Goal: Task Accomplishment & Management: Manage account settings

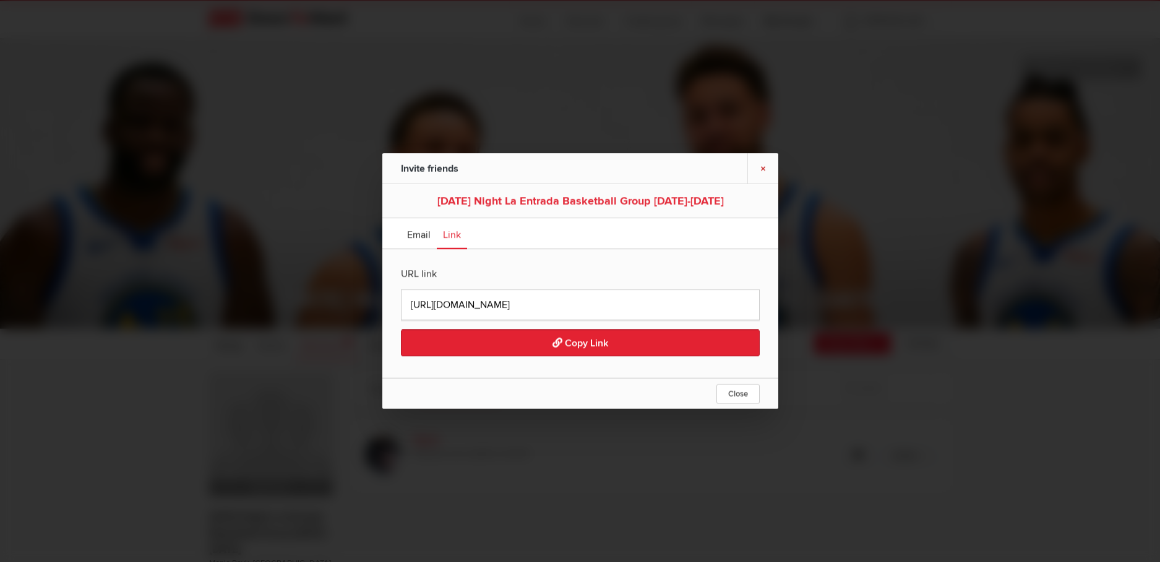
click at [762, 164] on link "×" at bounding box center [763, 168] width 31 height 30
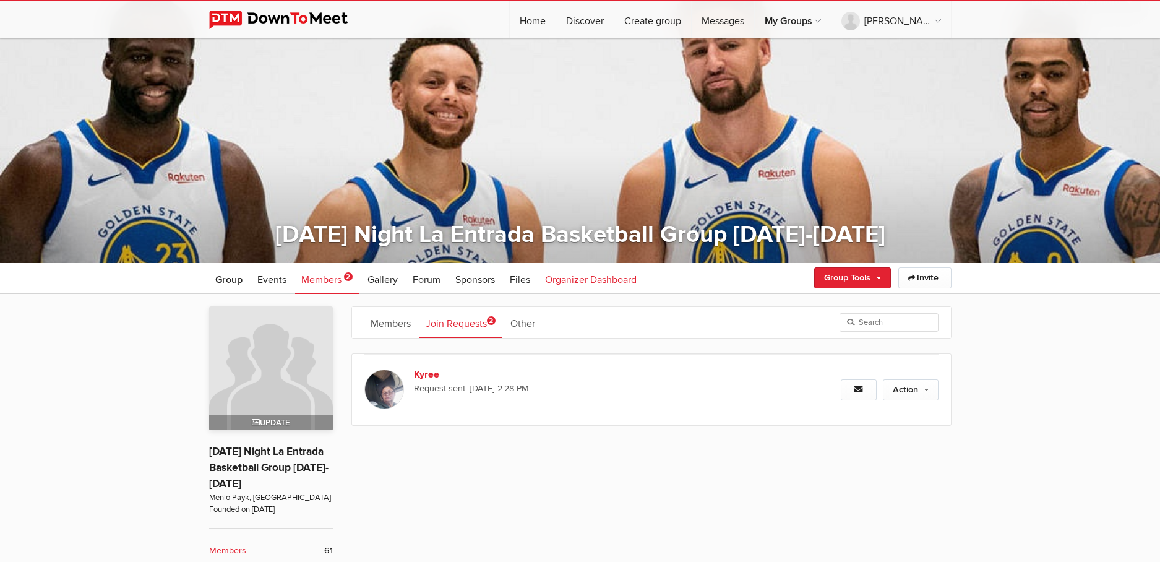
scroll to position [158, 0]
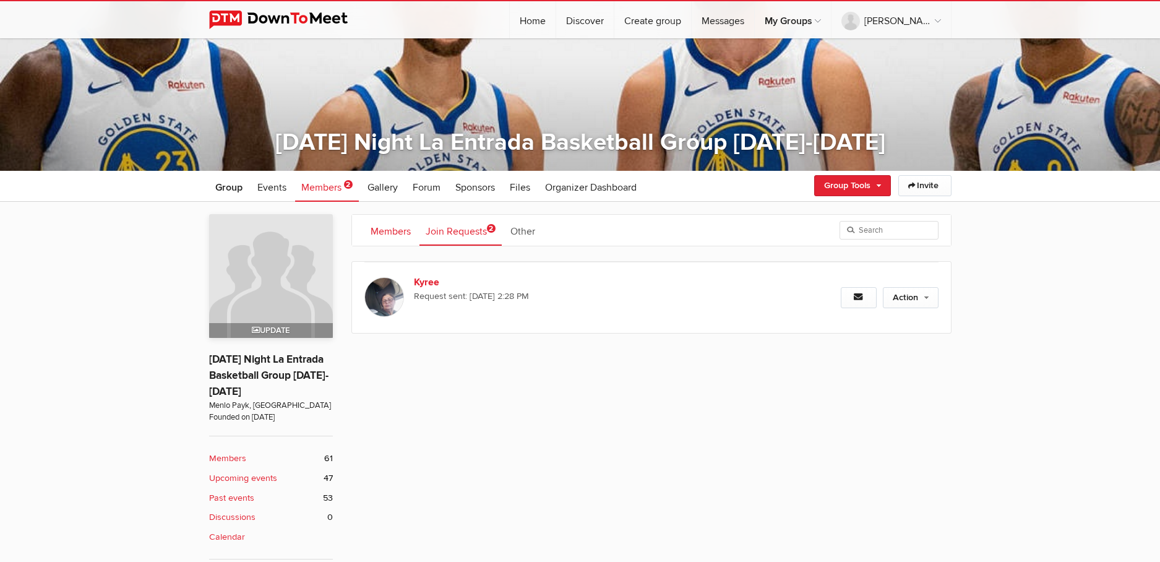
click at [376, 228] on link "Members" at bounding box center [390, 230] width 53 height 31
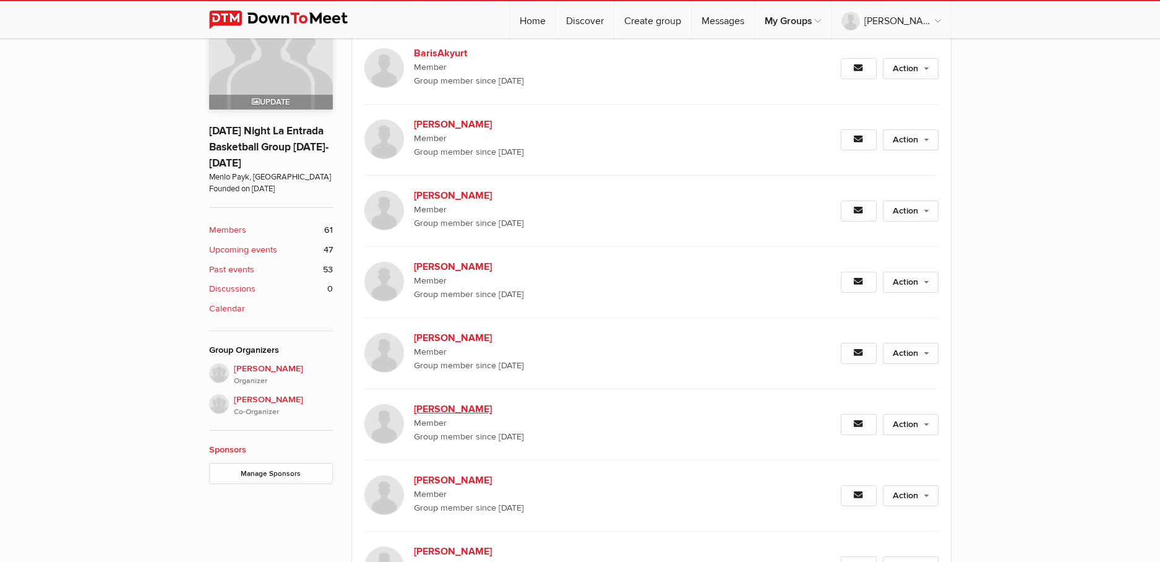
scroll to position [297, 0]
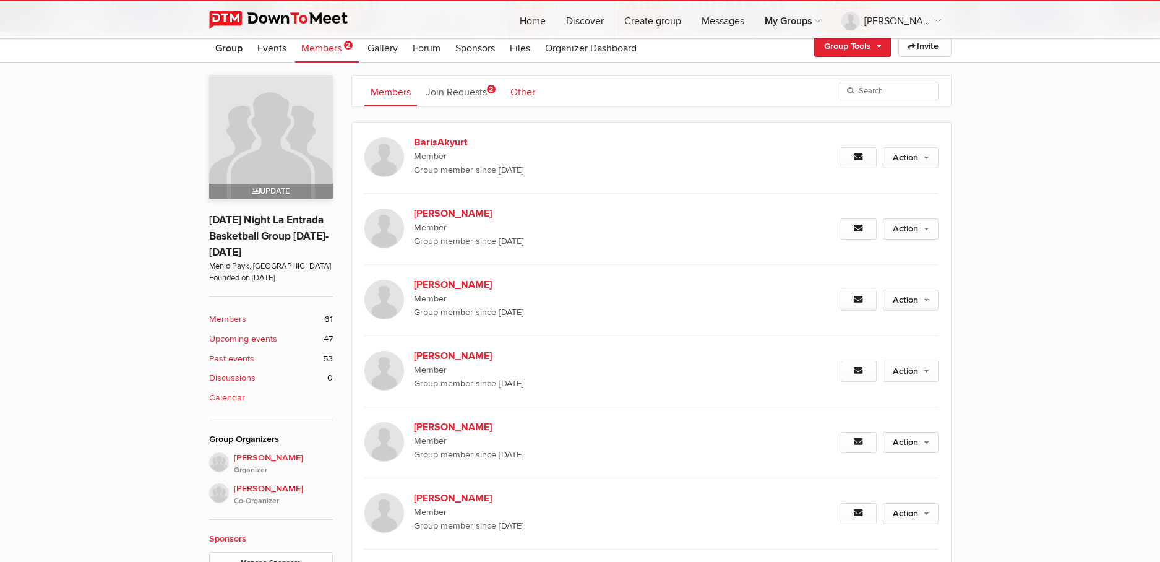
click at [527, 90] on link "Other" at bounding box center [522, 90] width 37 height 31
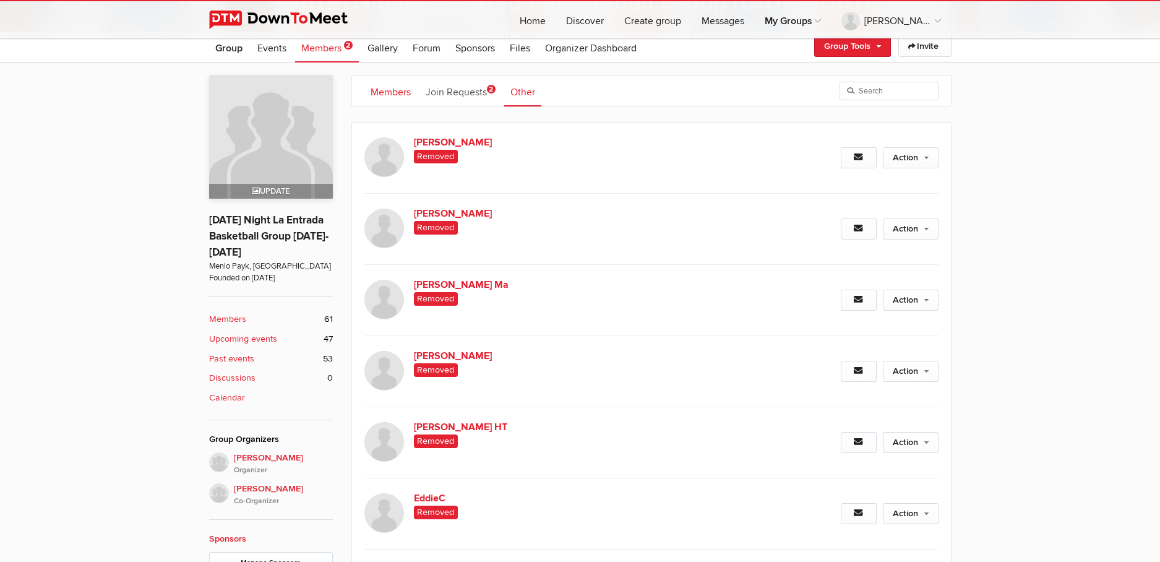
click at [391, 87] on link "Members" at bounding box center [390, 90] width 53 height 31
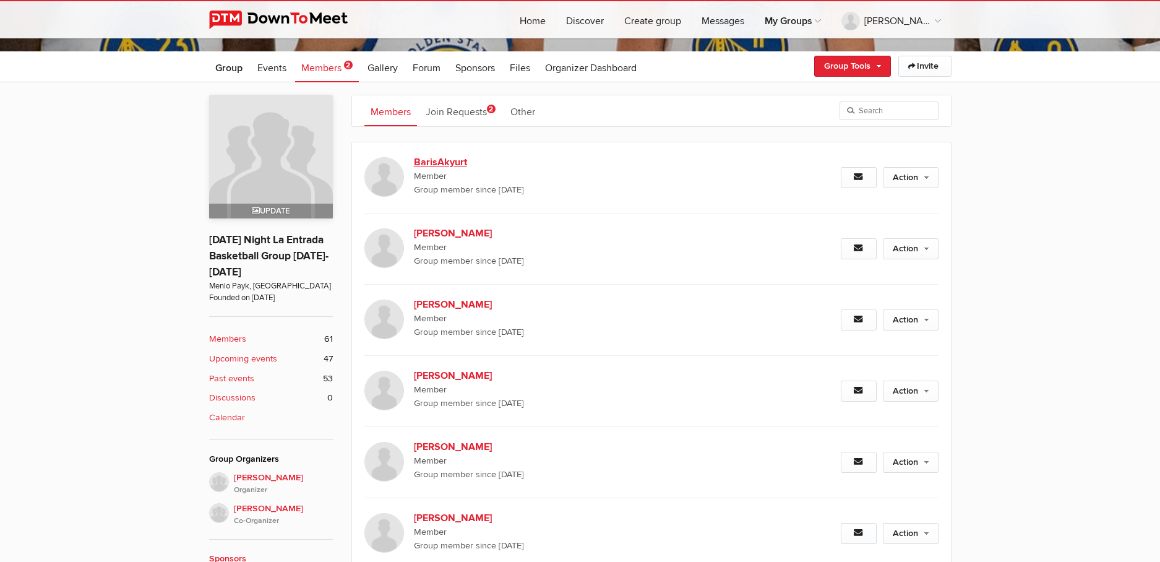
scroll to position [249, 0]
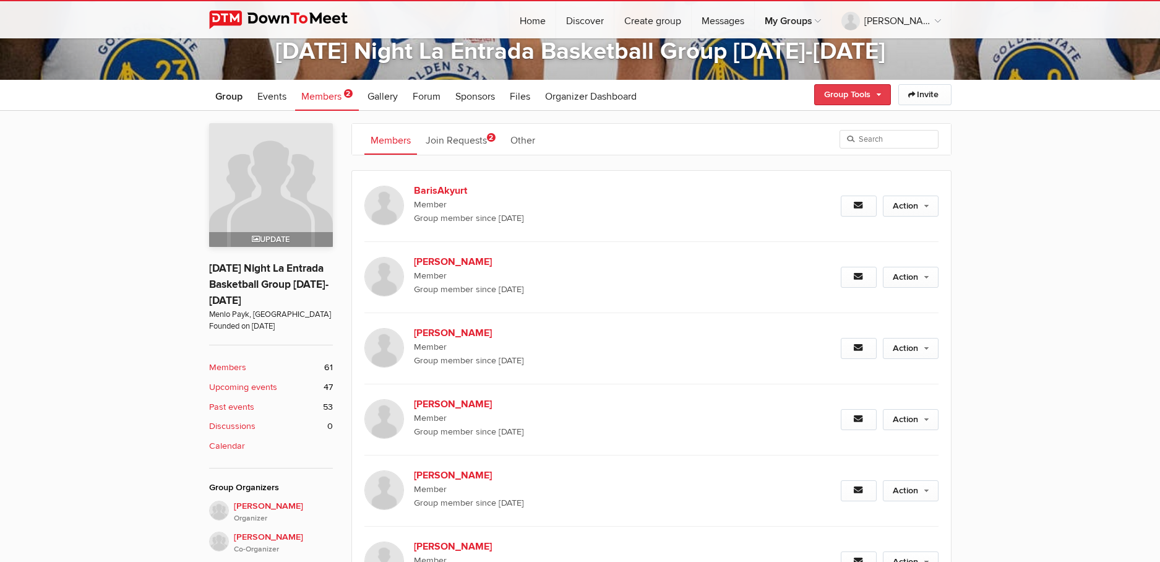
click at [881, 95] on link "Group Tools" at bounding box center [852, 94] width 77 height 21
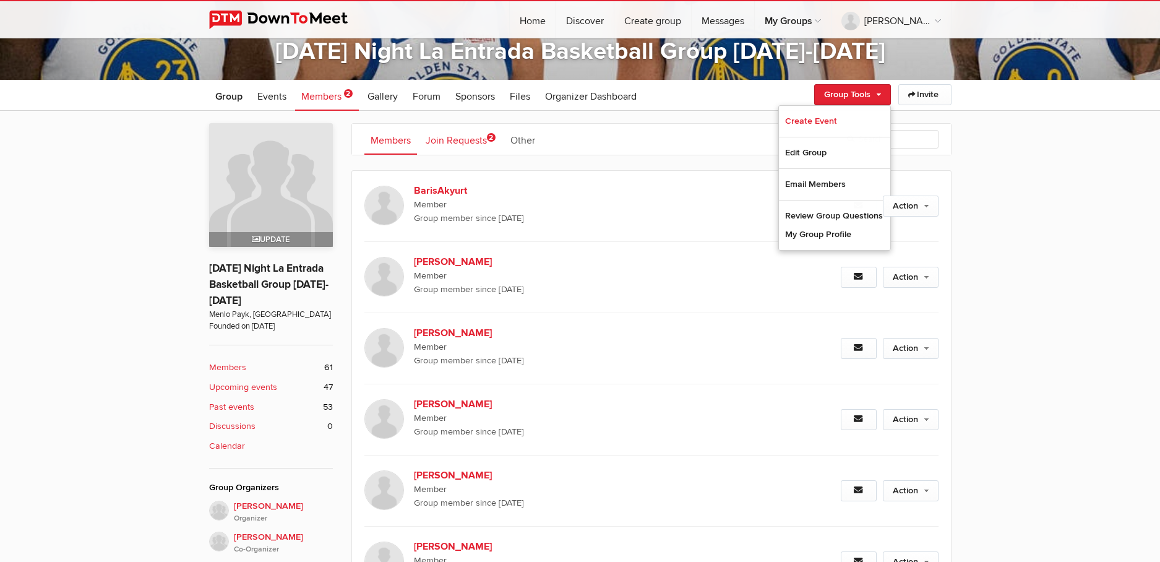
click at [489, 137] on span "2" at bounding box center [491, 137] width 9 height 9
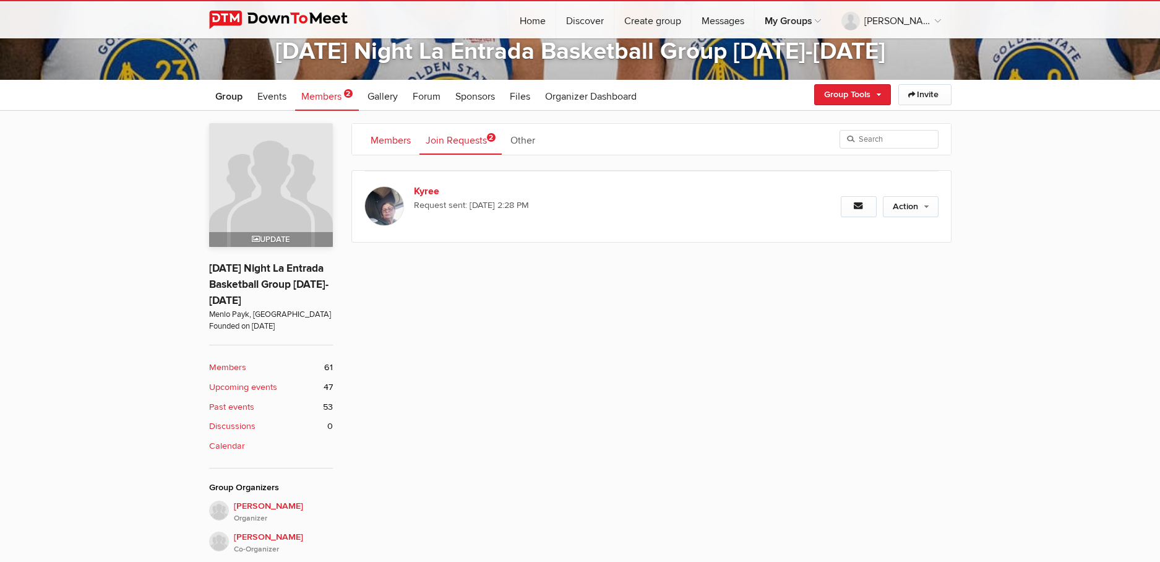
click at [395, 144] on link "Members" at bounding box center [390, 139] width 53 height 31
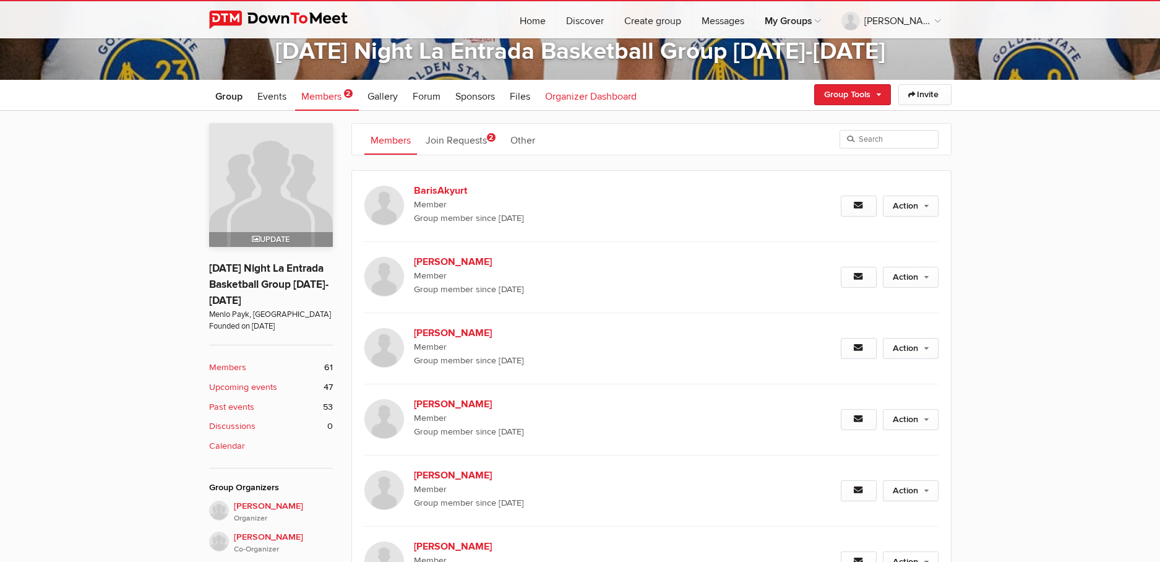
click at [560, 94] on span "Organizer Dashboard" at bounding box center [591, 96] width 92 height 12
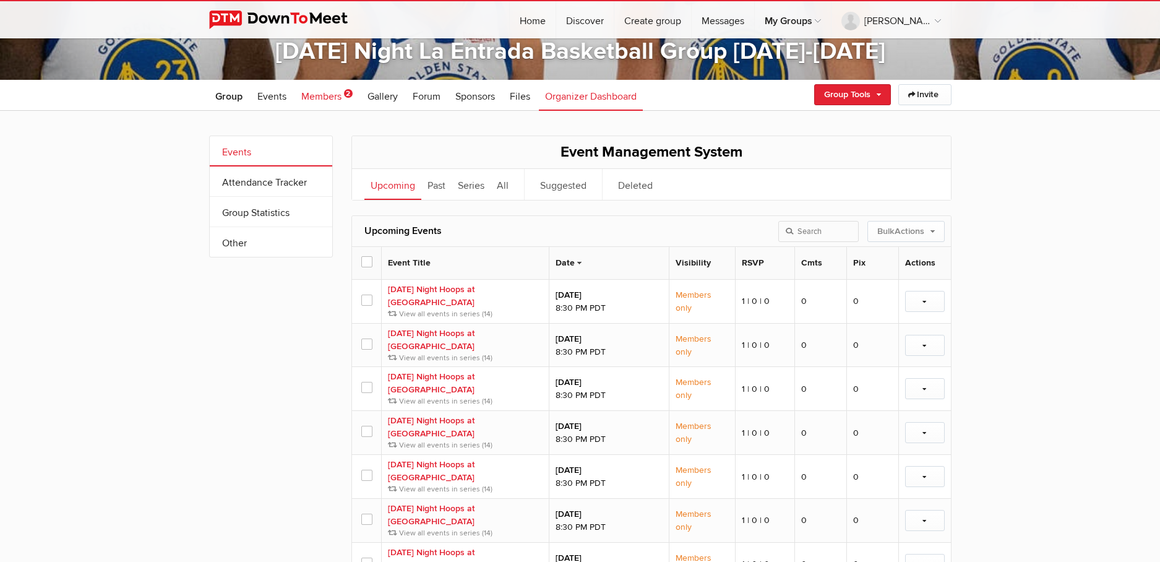
click at [319, 97] on span "Members" at bounding box center [321, 96] width 40 height 12
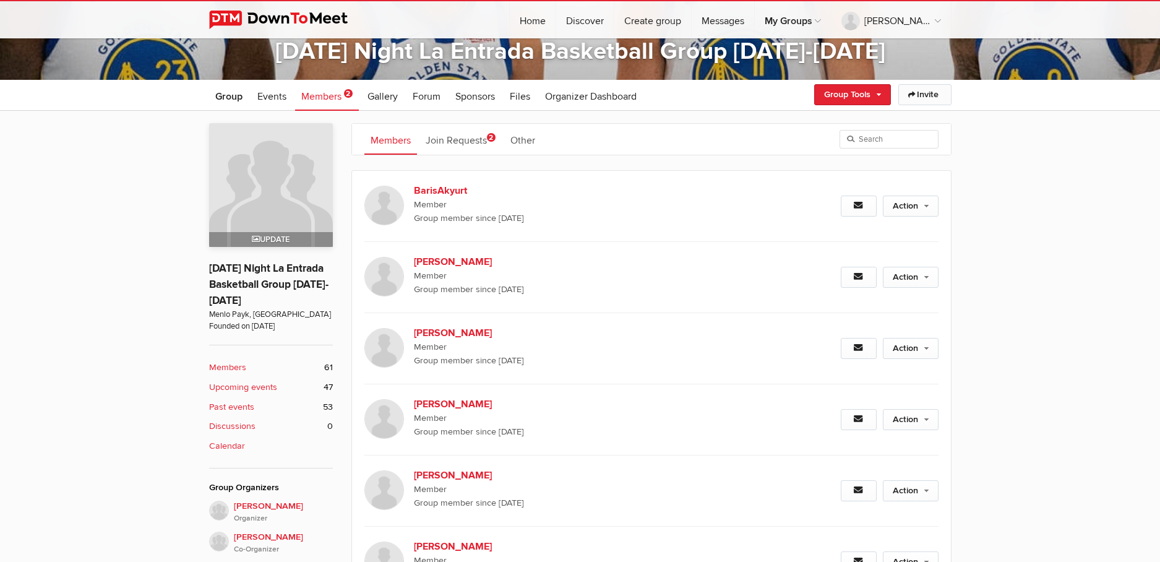
click at [908, 95] on icon at bounding box center [912, 94] width 9 height 7
click at [878, 93] on link "Group Tools" at bounding box center [852, 94] width 77 height 21
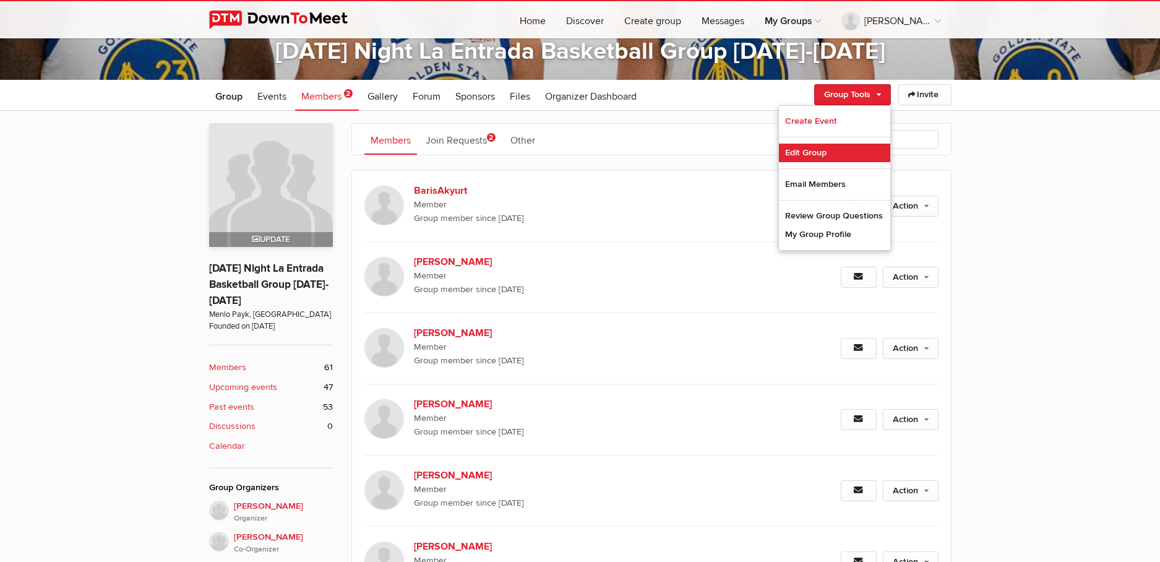
click at [813, 155] on link "Edit Group" at bounding box center [834, 153] width 111 height 19
select select "United States"
select select "CA"
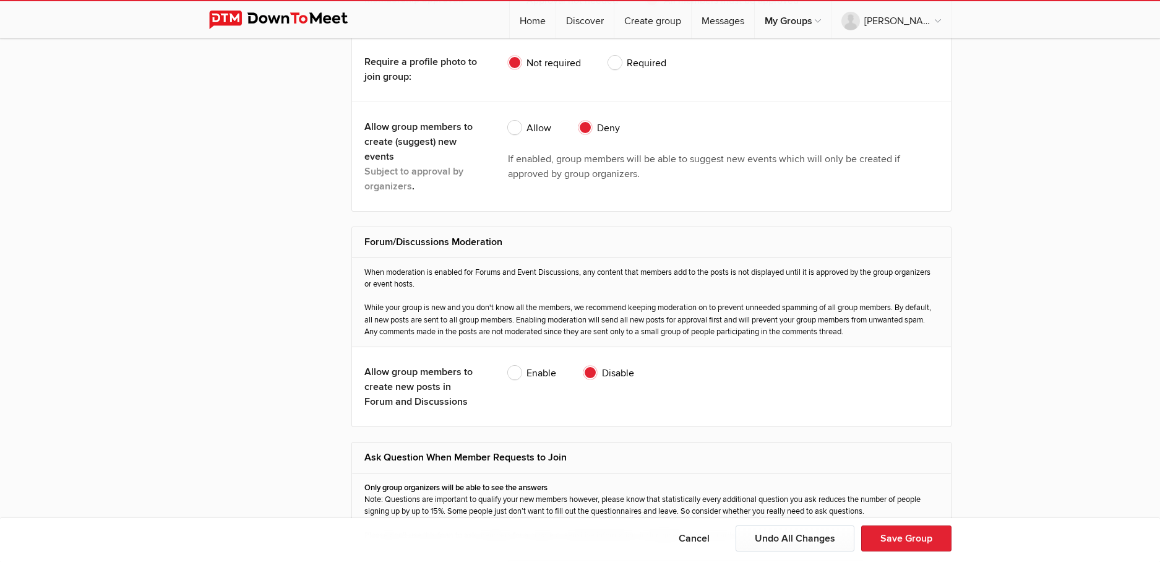
scroll to position [2120, 0]
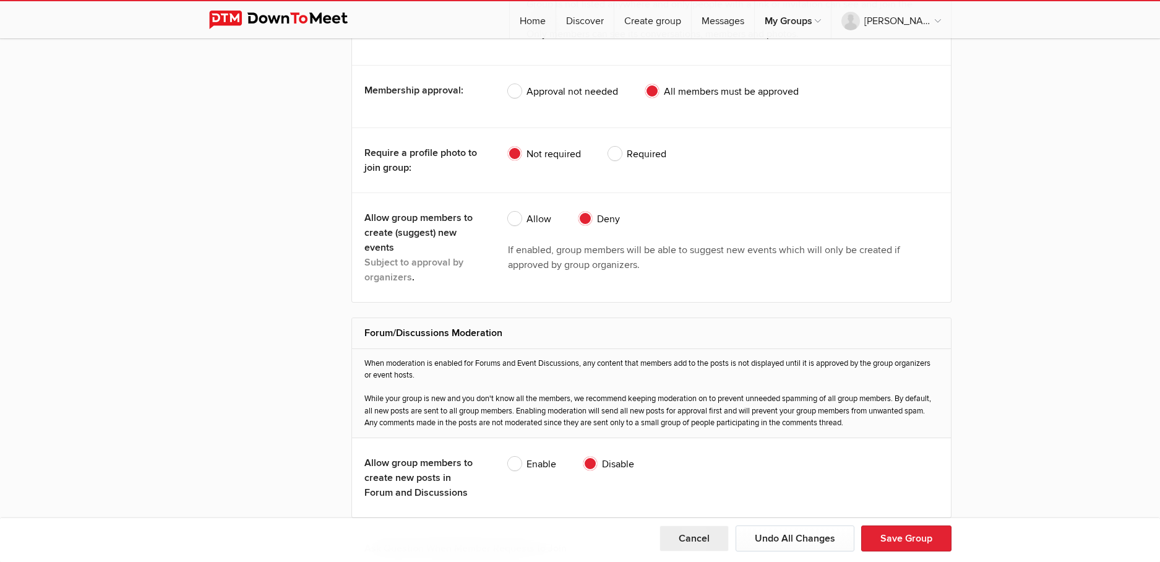
click at [690, 540] on button "Cancel" at bounding box center [694, 538] width 69 height 26
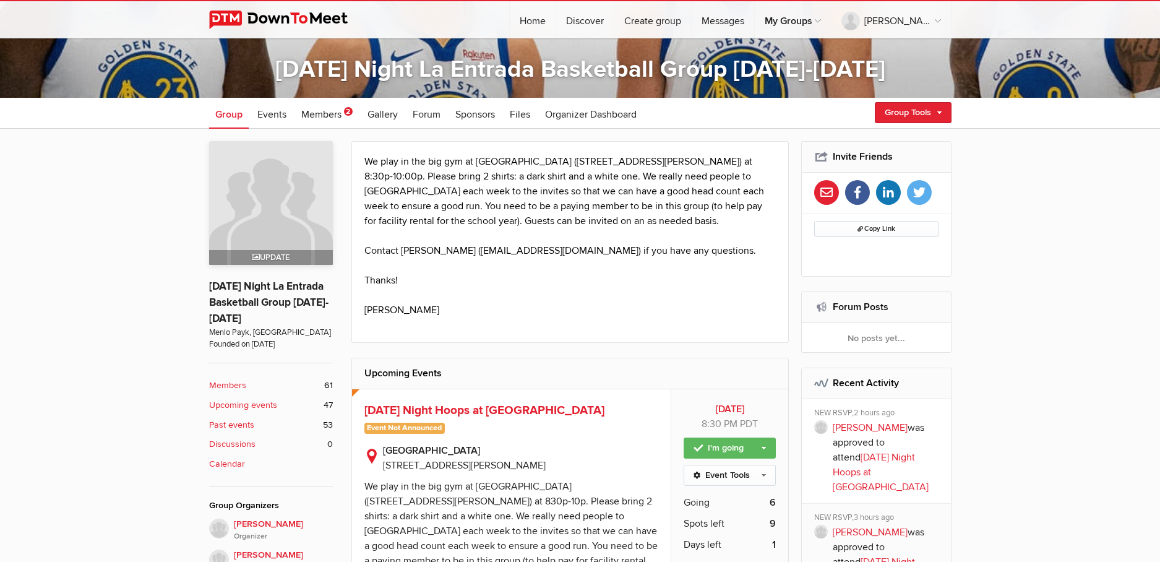
scroll to position [246, 0]
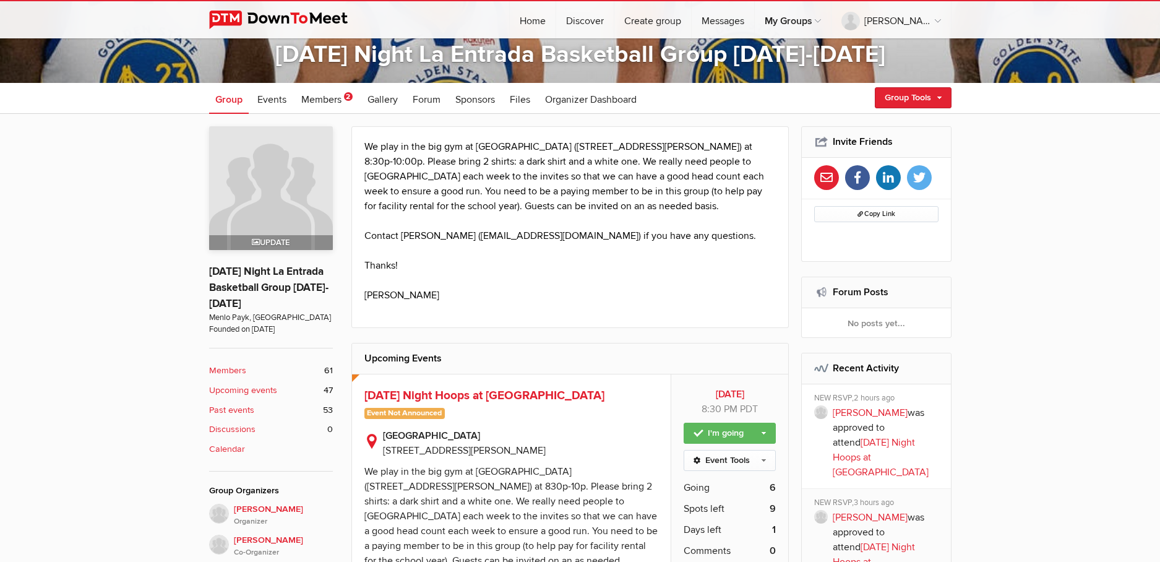
click at [232, 370] on b "Members" at bounding box center [227, 371] width 37 height 14
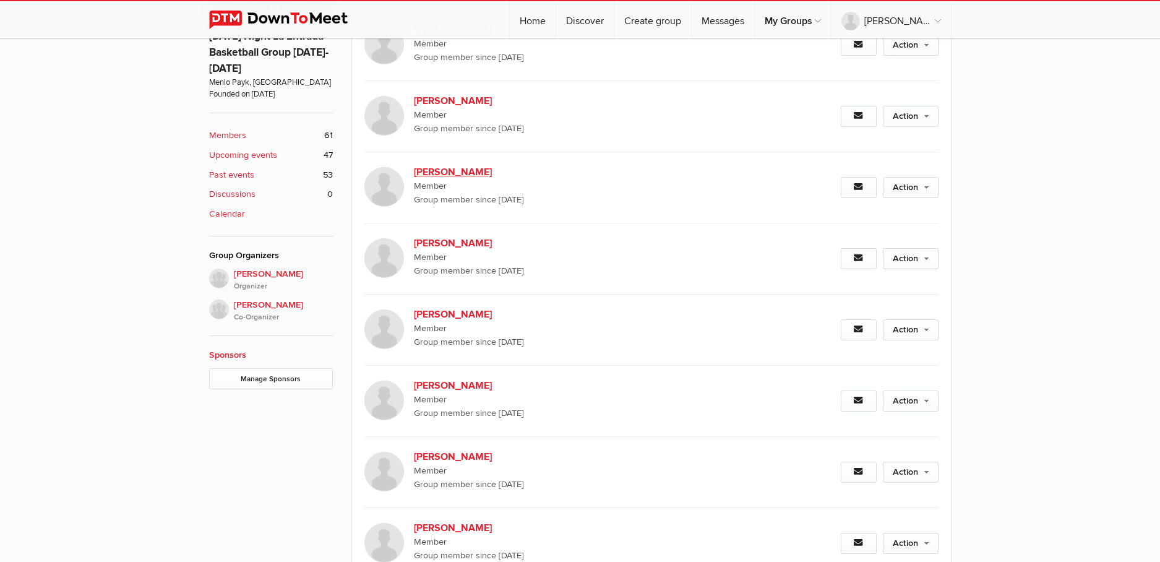
scroll to position [51, 0]
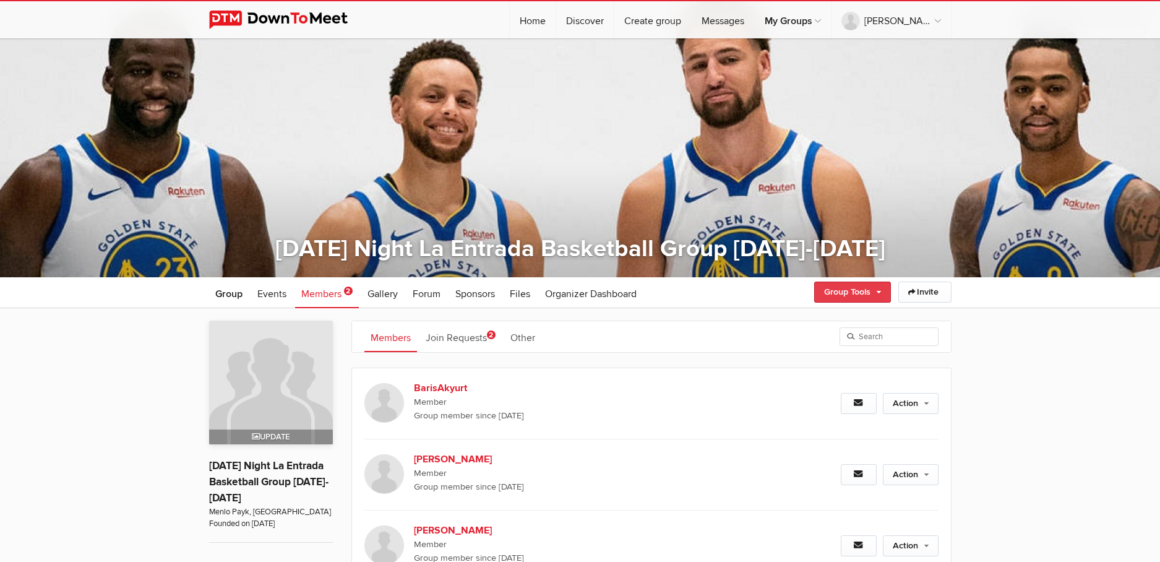
click at [875, 290] on link "Group Tools" at bounding box center [852, 292] width 77 height 21
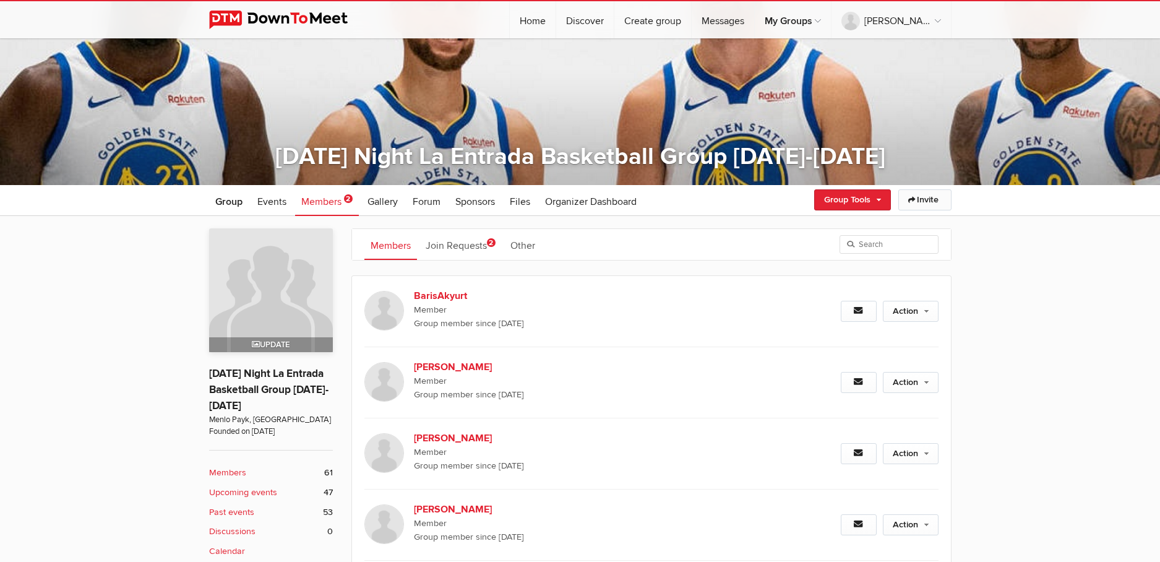
click at [935, 197] on link "Invite" at bounding box center [925, 199] width 53 height 21
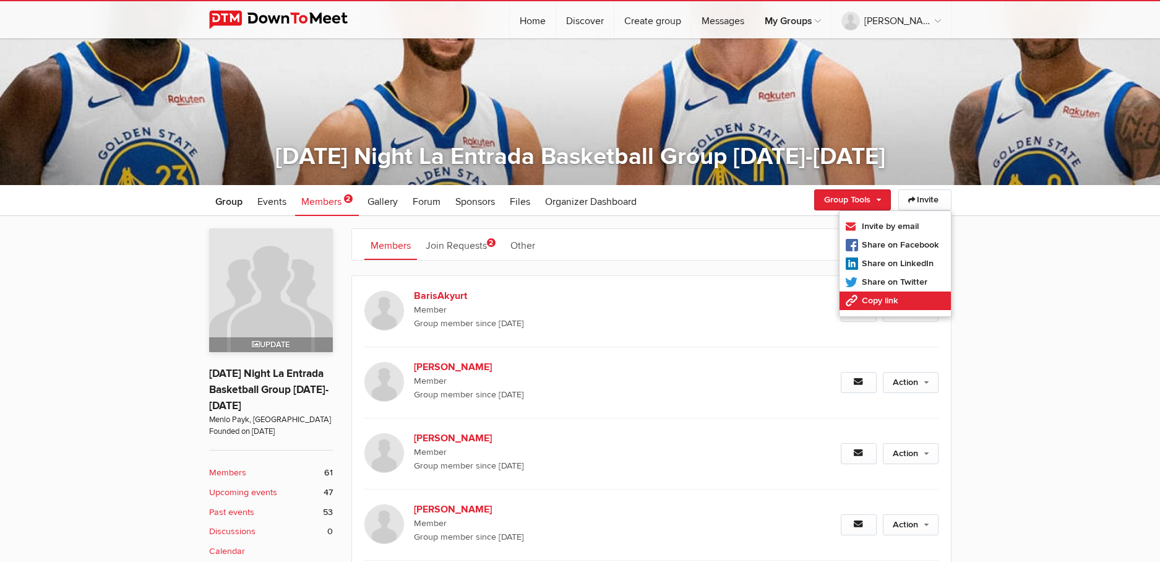
click at [870, 298] on link "Copy link" at bounding box center [895, 300] width 111 height 19
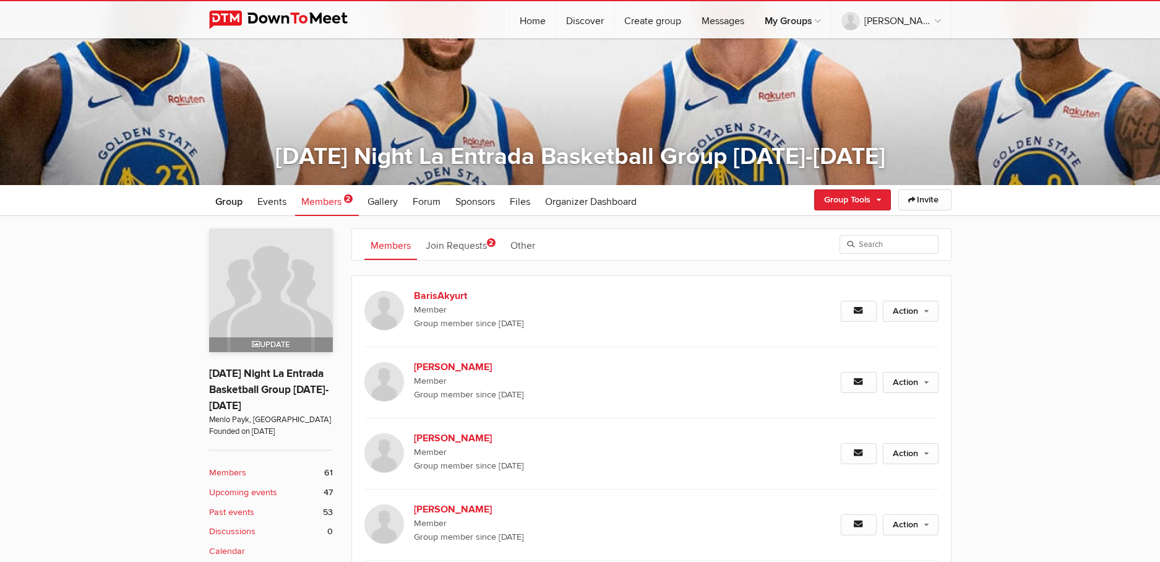
type input "https://dtm.im/P4JY"
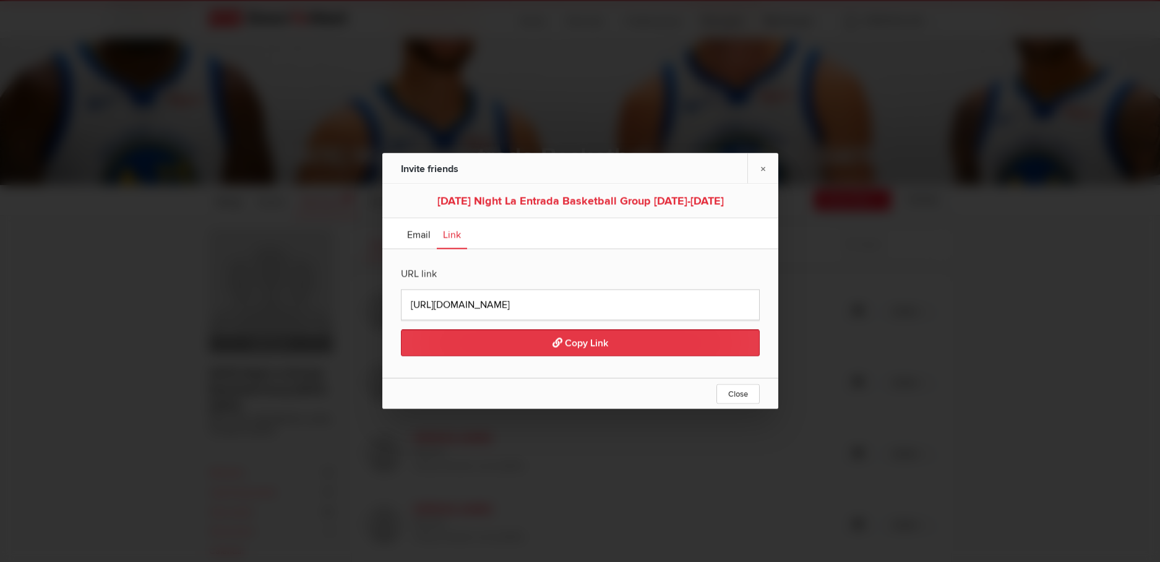
click at [570, 338] on span "Copy Link" at bounding box center [581, 343] width 56 height 12
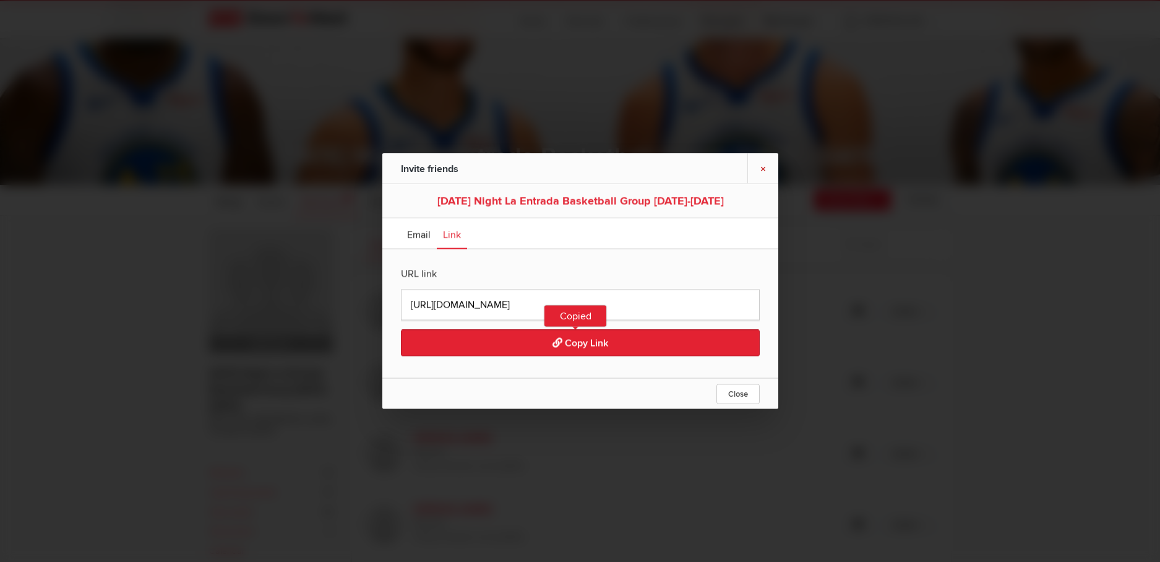
click at [761, 163] on link "×" at bounding box center [763, 168] width 31 height 30
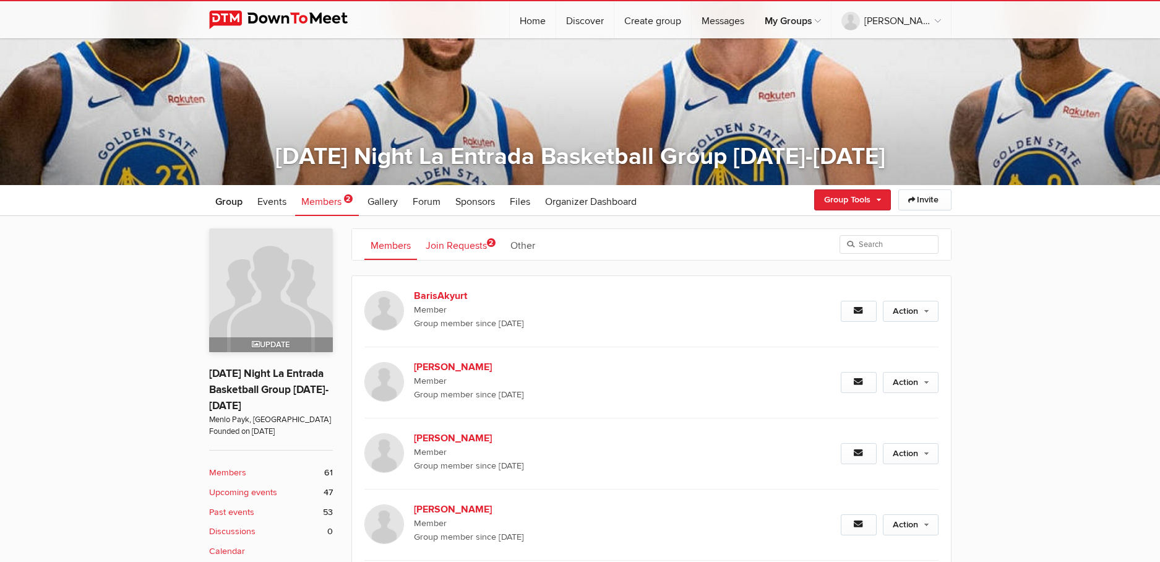
click at [491, 237] on link "Join Requests 2" at bounding box center [461, 244] width 82 height 31
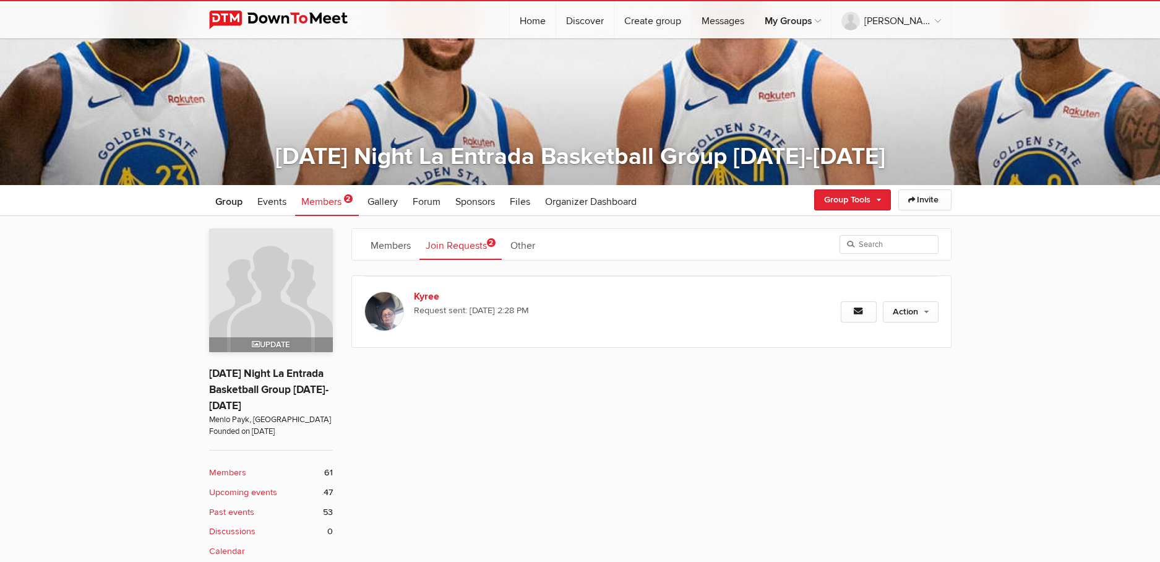
click at [479, 241] on link "Join Requests 2" at bounding box center [461, 244] width 82 height 31
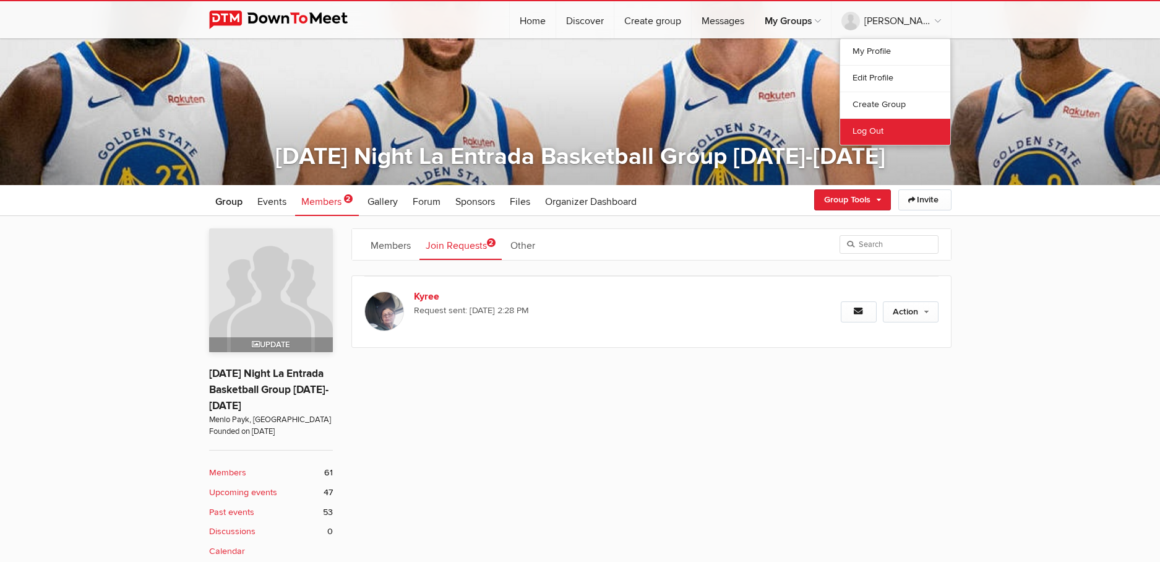
click at [869, 134] on link "Log Out" at bounding box center [895, 131] width 110 height 27
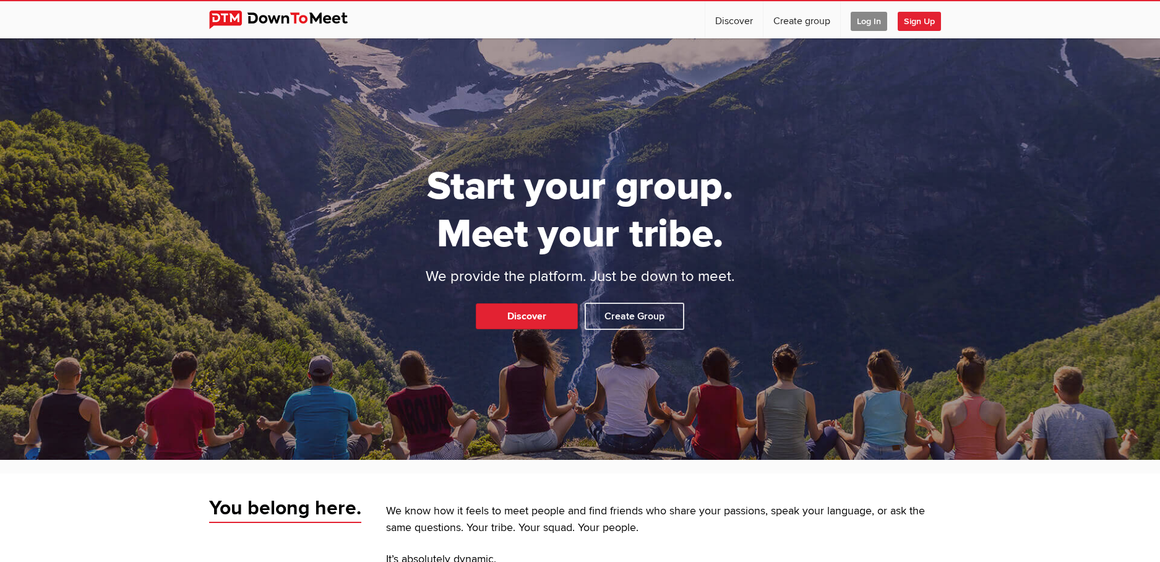
click at [859, 20] on span "Log In" at bounding box center [869, 21] width 37 height 19
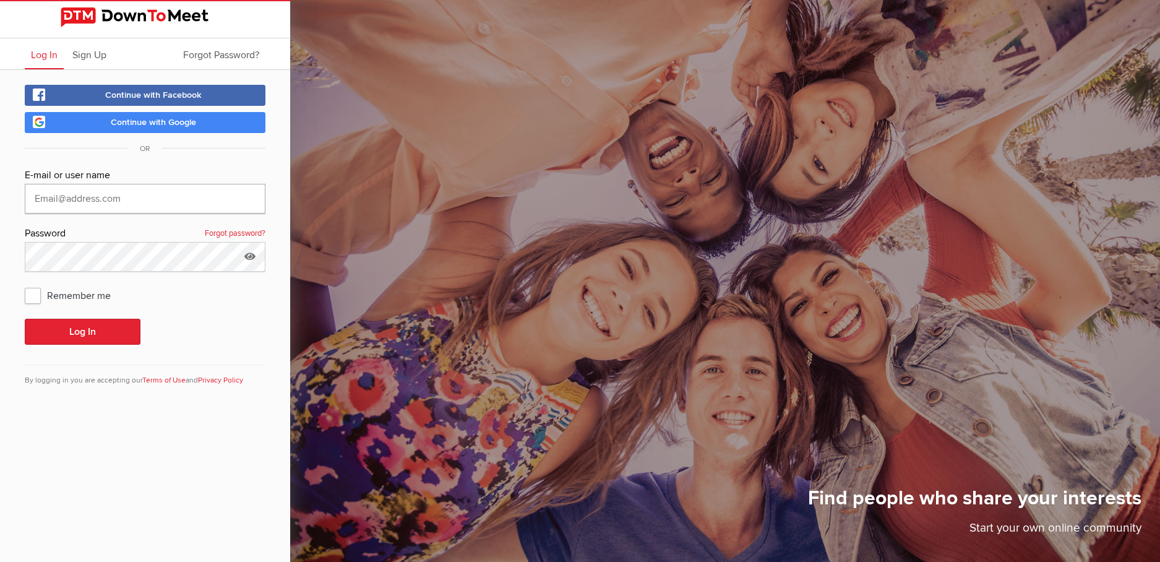
type input "howglee@gmail.com"
click at [82, 332] on button "Log In" at bounding box center [83, 332] width 116 height 26
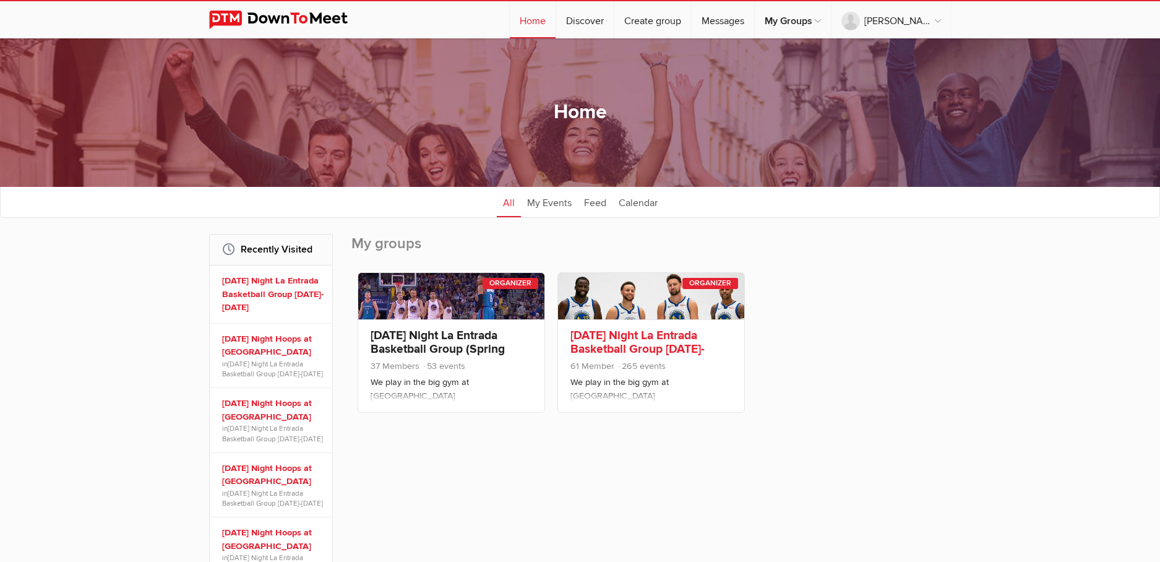
click at [626, 341] on link "[DATE] Night La Entrada Basketball Group [DATE]-[DATE]" at bounding box center [638, 349] width 134 height 42
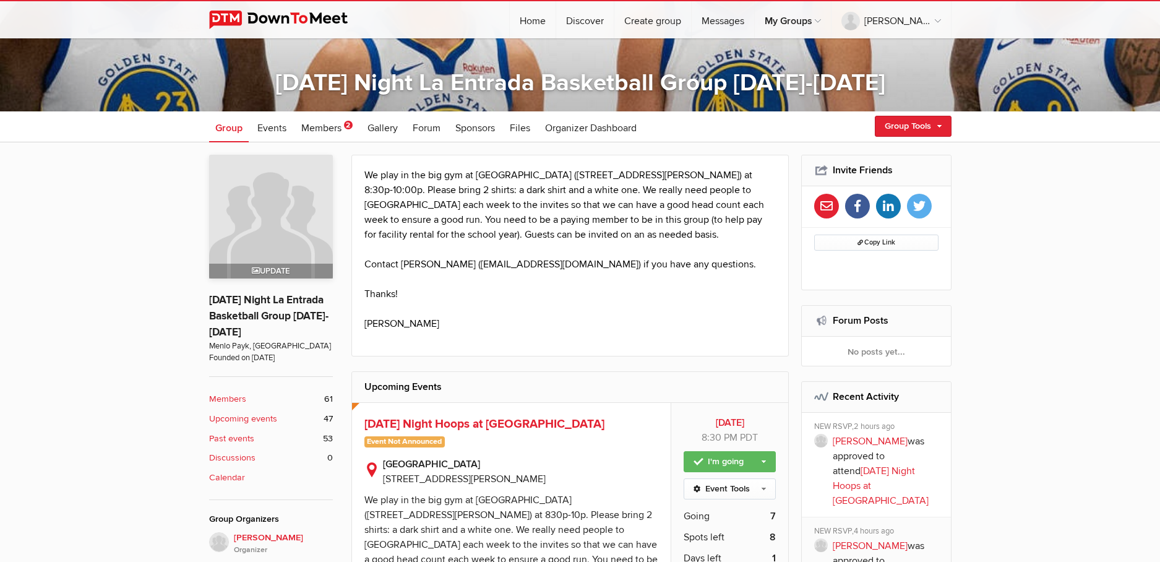
scroll to position [305, 0]
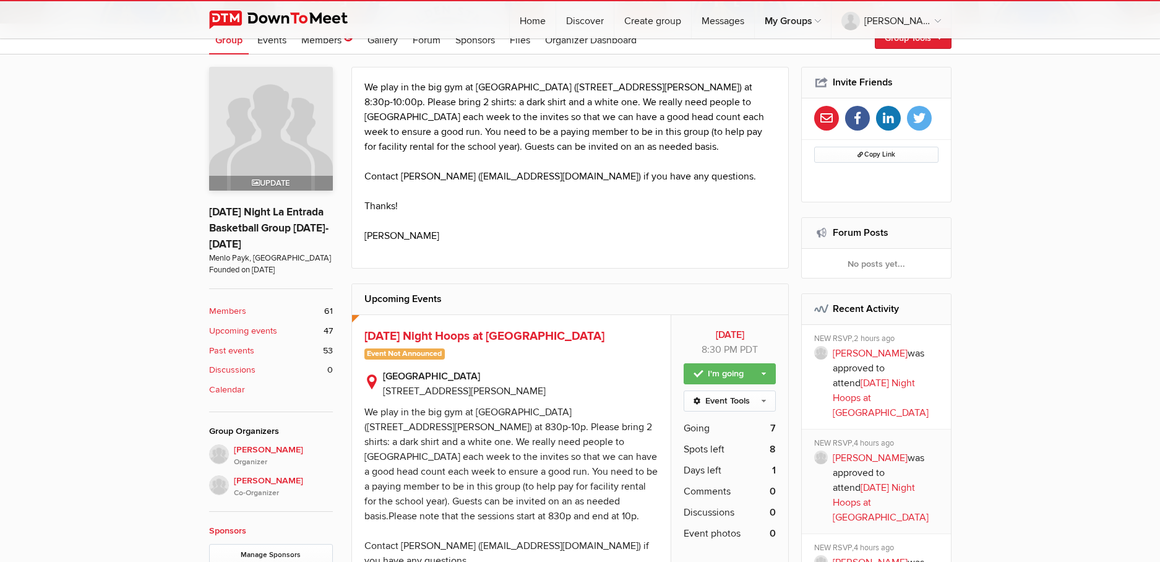
click at [220, 309] on b "Members" at bounding box center [227, 311] width 37 height 14
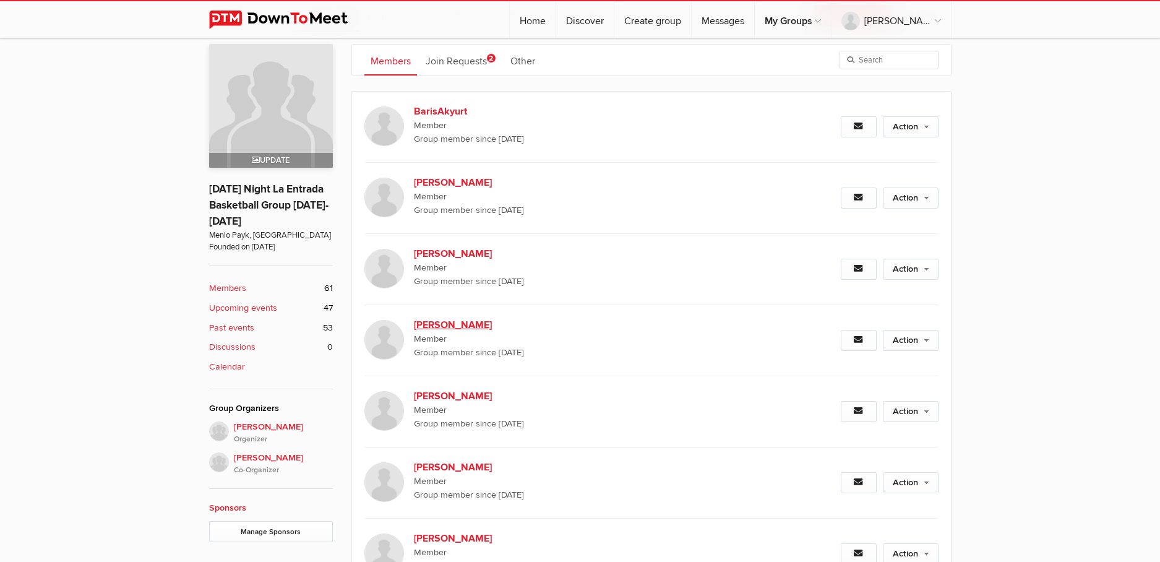
scroll to position [110, 0]
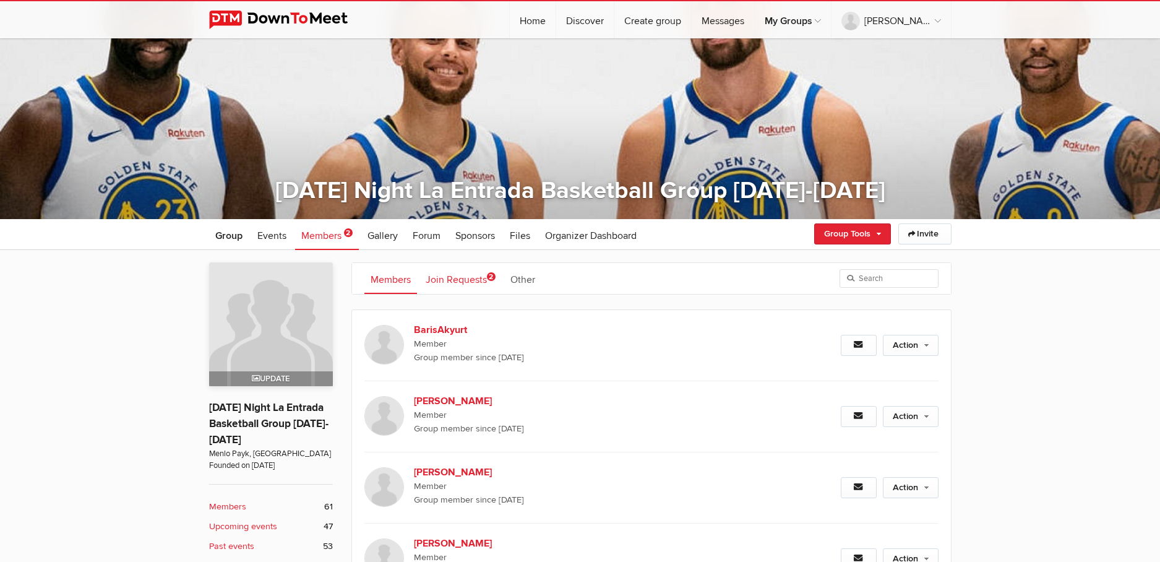
click at [451, 278] on link "Join Requests 2" at bounding box center [461, 278] width 82 height 31
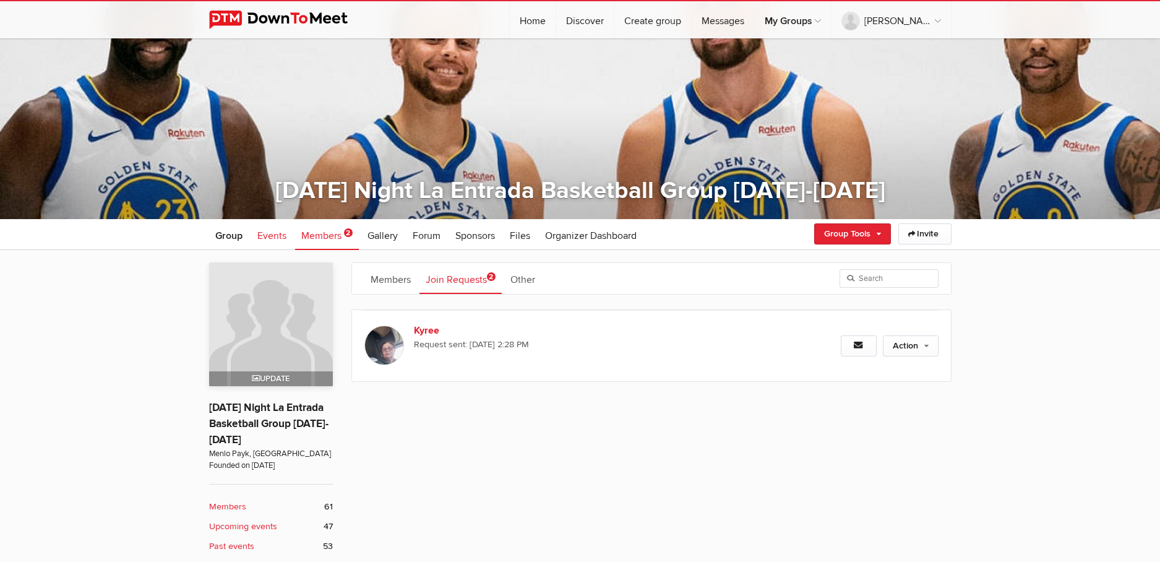
click at [276, 235] on span "Events" at bounding box center [271, 236] width 29 height 12
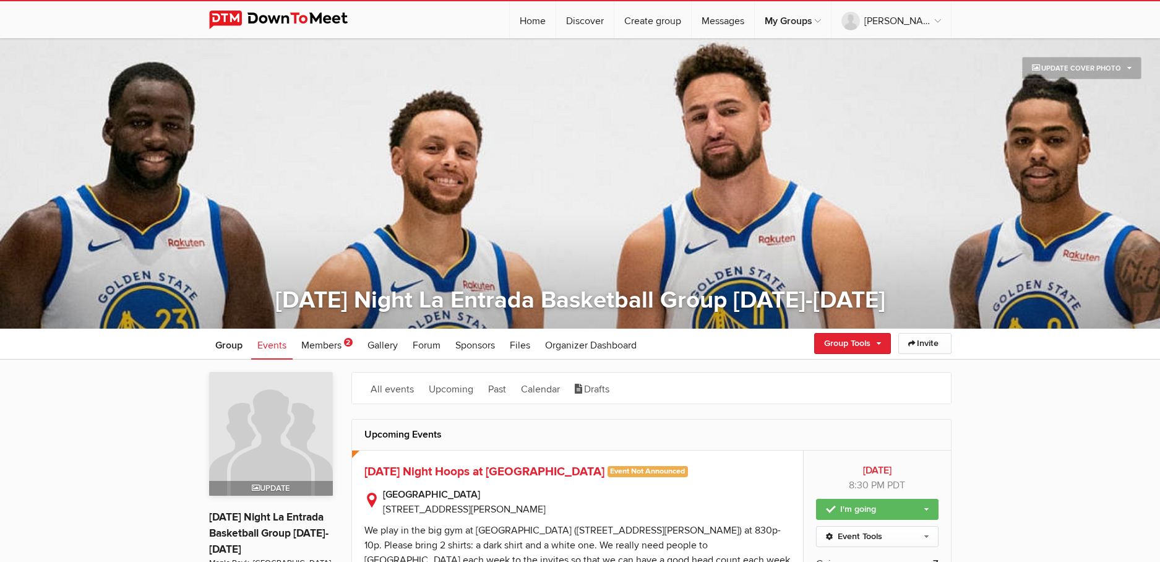
scroll to position [110, 0]
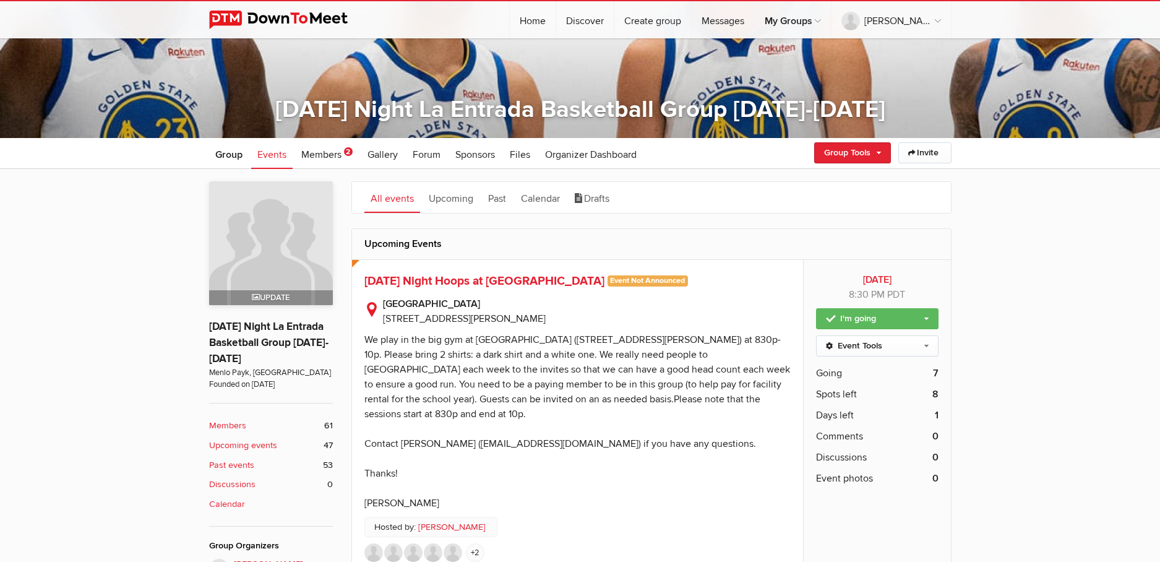
scroll to position [215, 0]
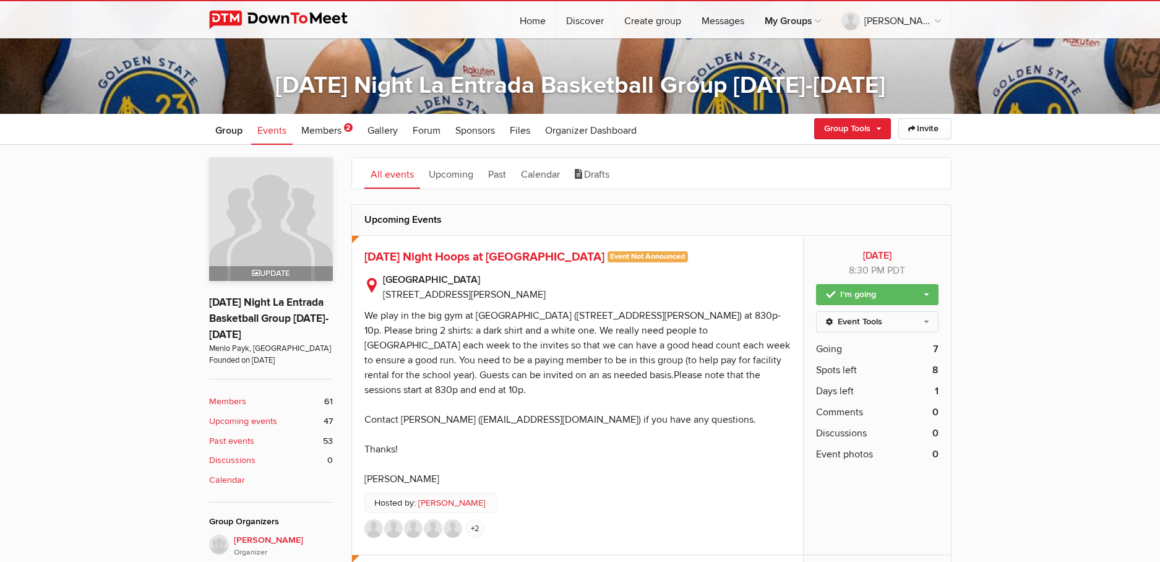
click at [926, 317] on link "Event Tools" at bounding box center [877, 321] width 122 height 21
click at [756, 272] on b "[GEOGRAPHIC_DATA]" at bounding box center [587, 279] width 408 height 15
click at [472, 254] on span "[DATE] Night Hoops at [GEOGRAPHIC_DATA]" at bounding box center [484, 256] width 240 height 15
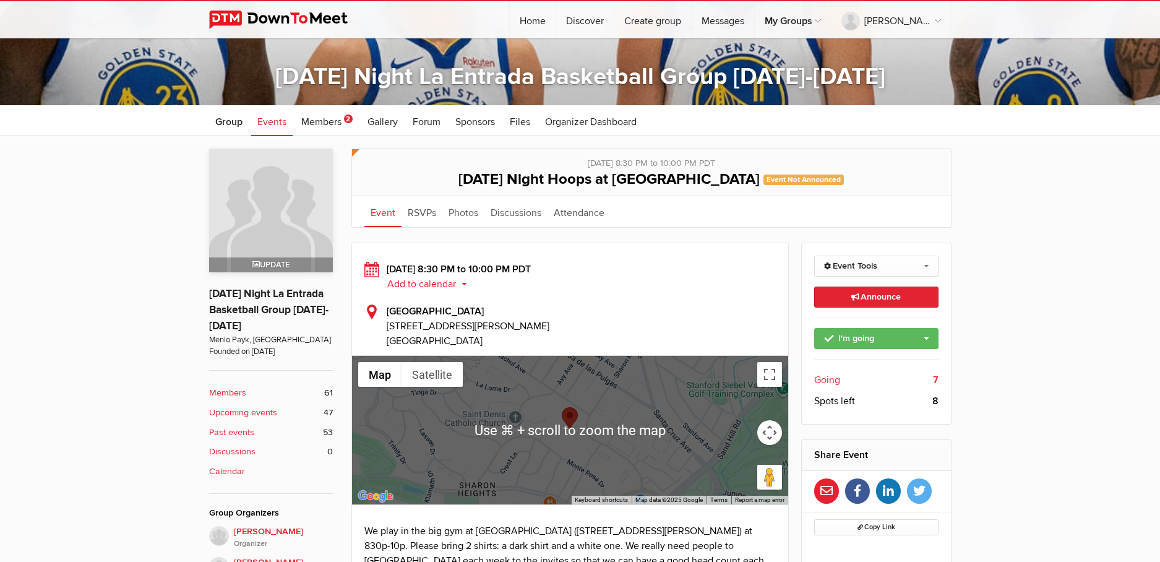
scroll to position [330, 0]
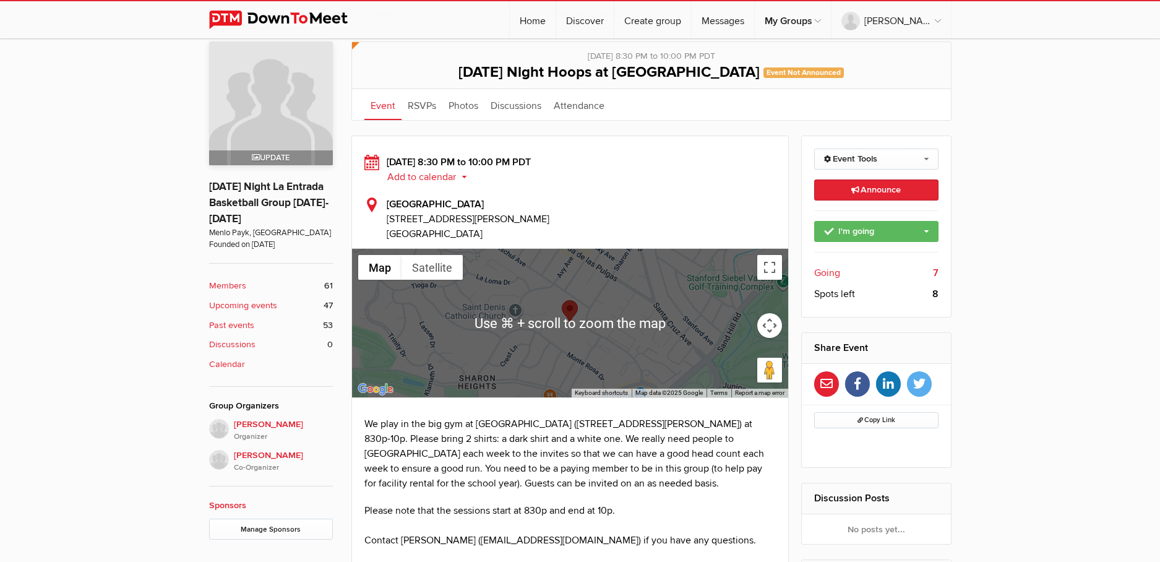
click at [829, 269] on span "Going" at bounding box center [827, 272] width 26 height 15
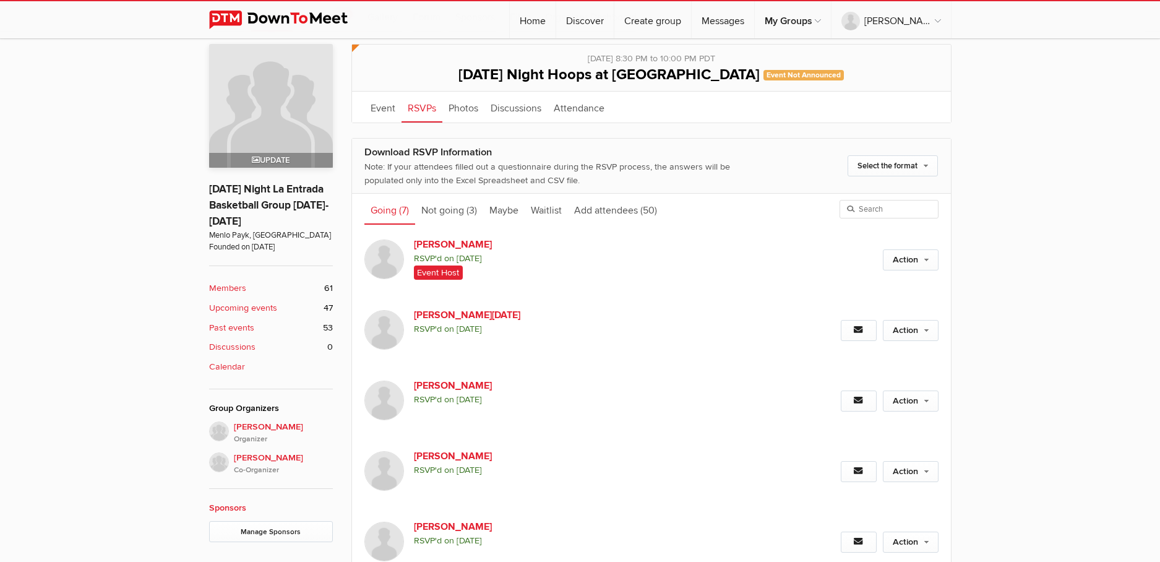
scroll to position [333, 0]
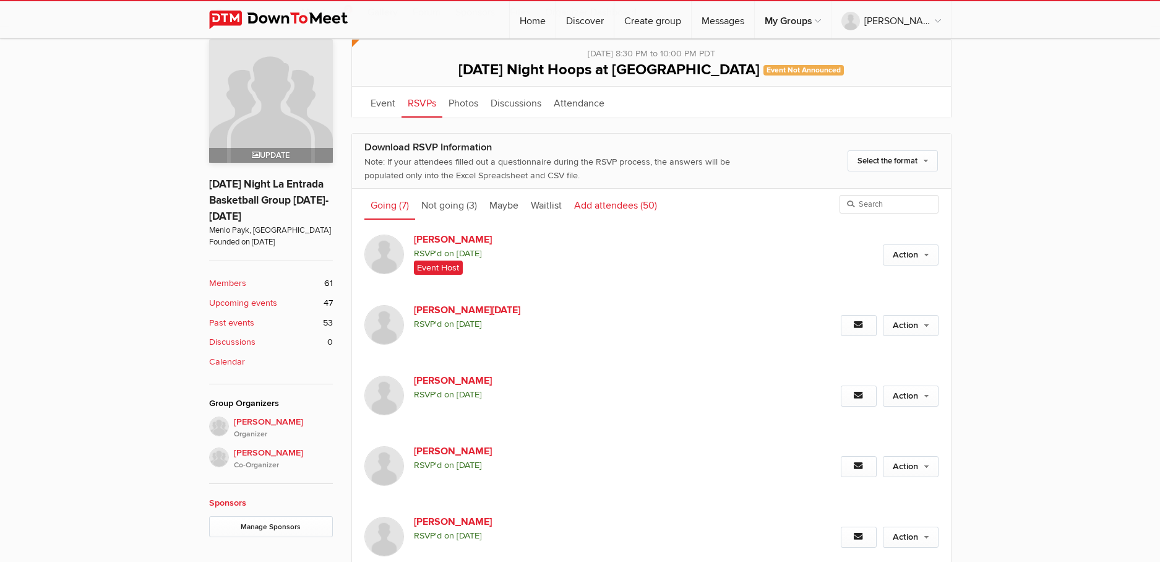
click at [621, 203] on link "Add attendees (50)" at bounding box center [615, 204] width 95 height 31
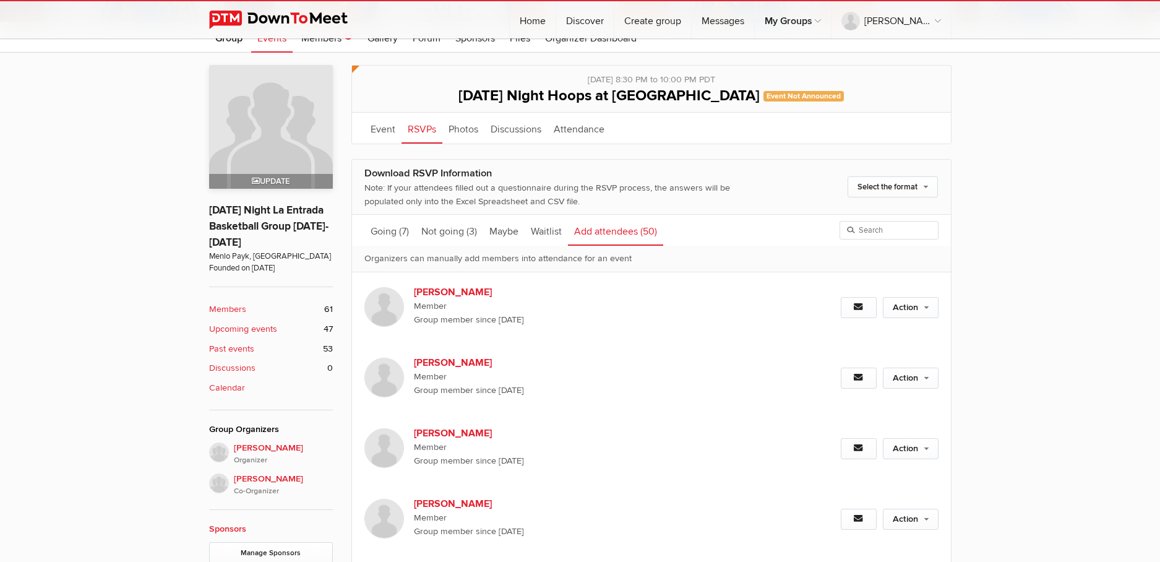
scroll to position [304, 0]
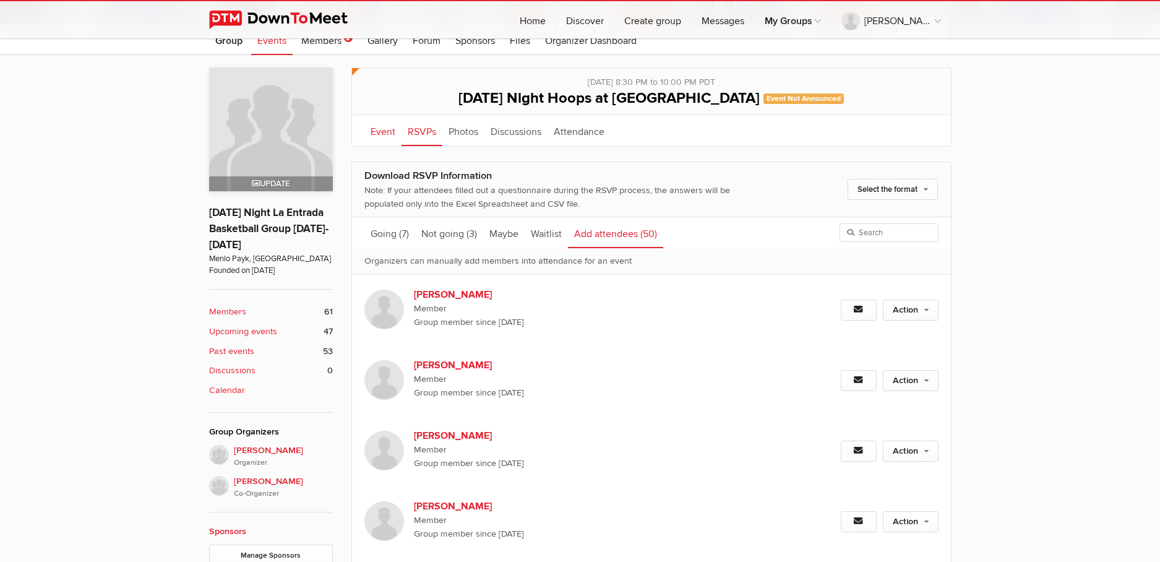
click at [391, 131] on link "Event" at bounding box center [382, 130] width 37 height 31
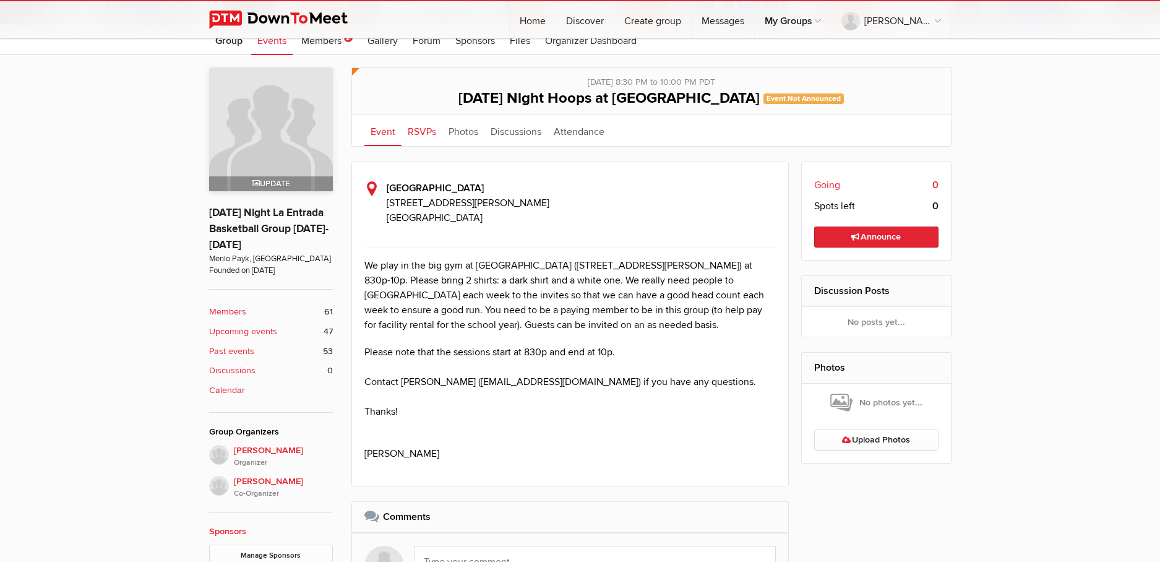
click at [422, 128] on link "RSVPs" at bounding box center [422, 130] width 41 height 31
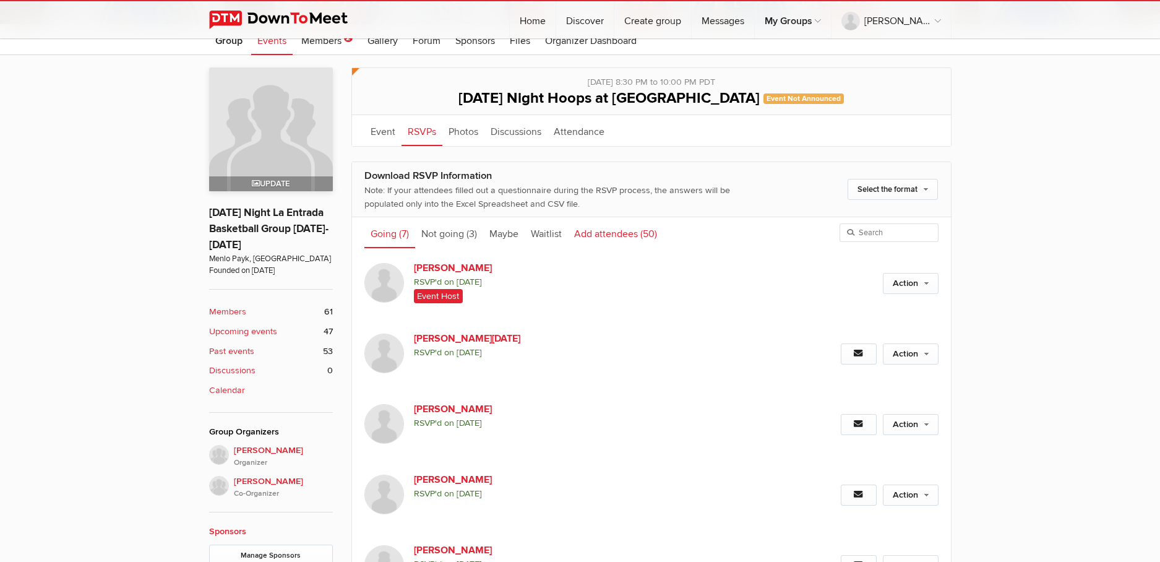
click at [603, 233] on link "Add attendees (50)" at bounding box center [615, 232] width 95 height 31
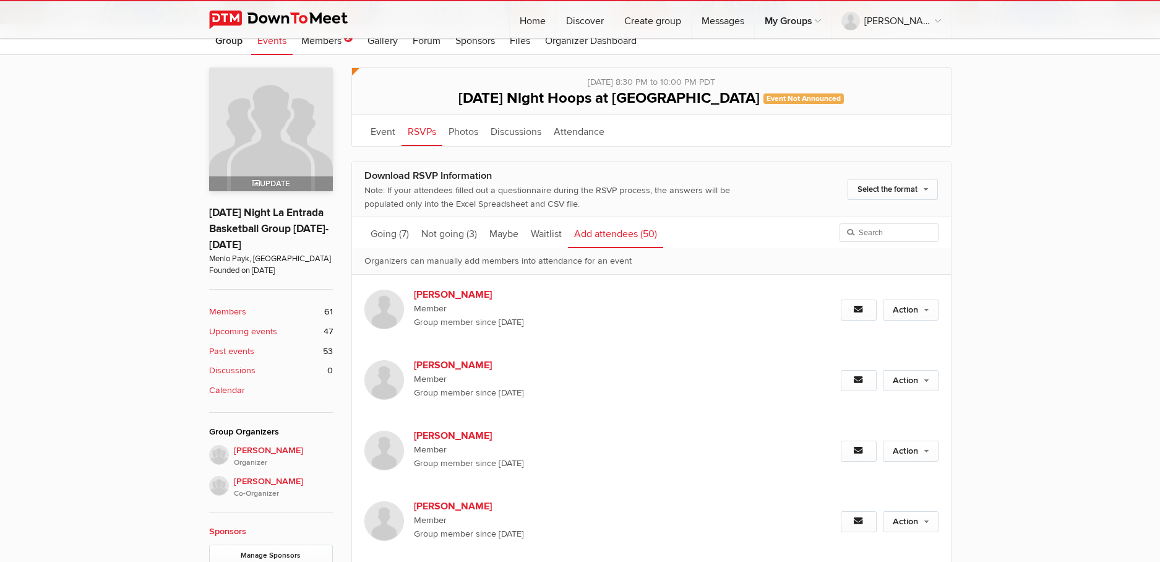
scroll to position [397, 0]
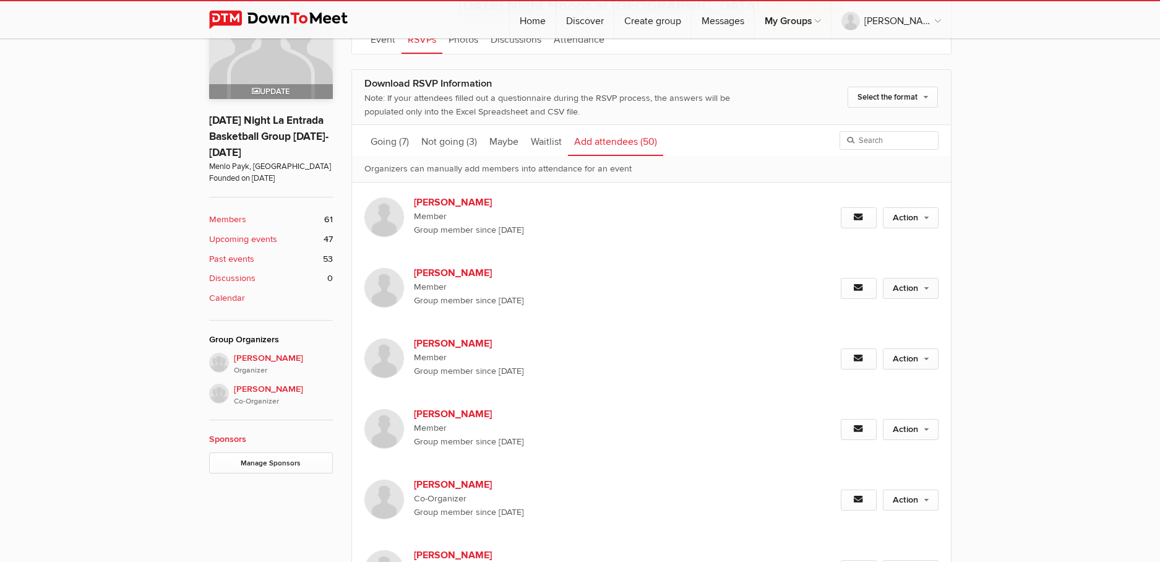
click at [925, 299] on link "Action" at bounding box center [911, 288] width 56 height 21
click at [383, 139] on link "Going (7)" at bounding box center [389, 140] width 51 height 31
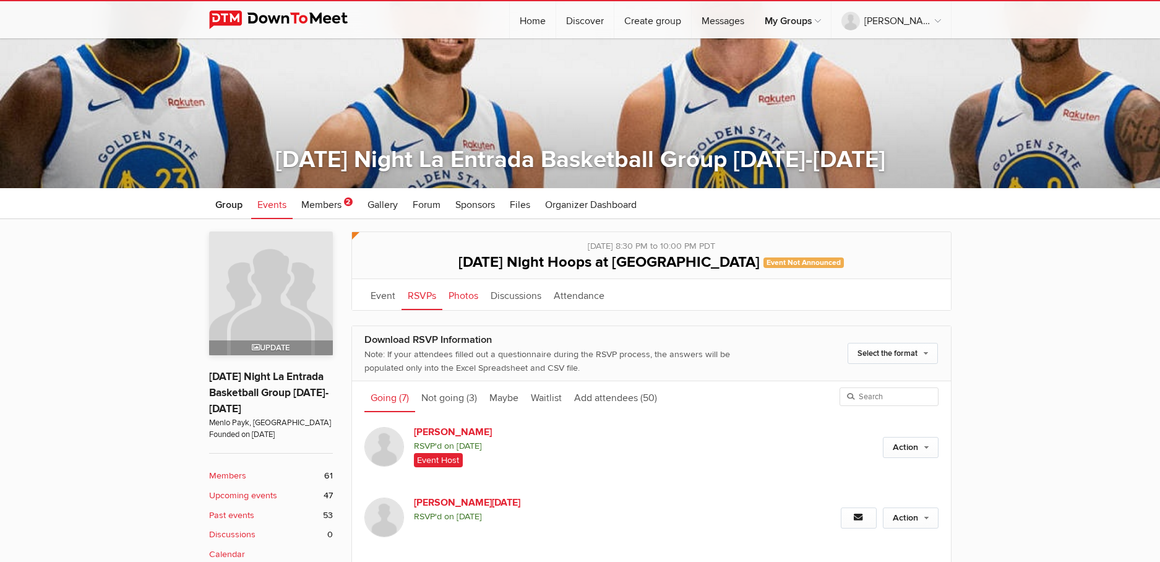
scroll to position [159, 0]
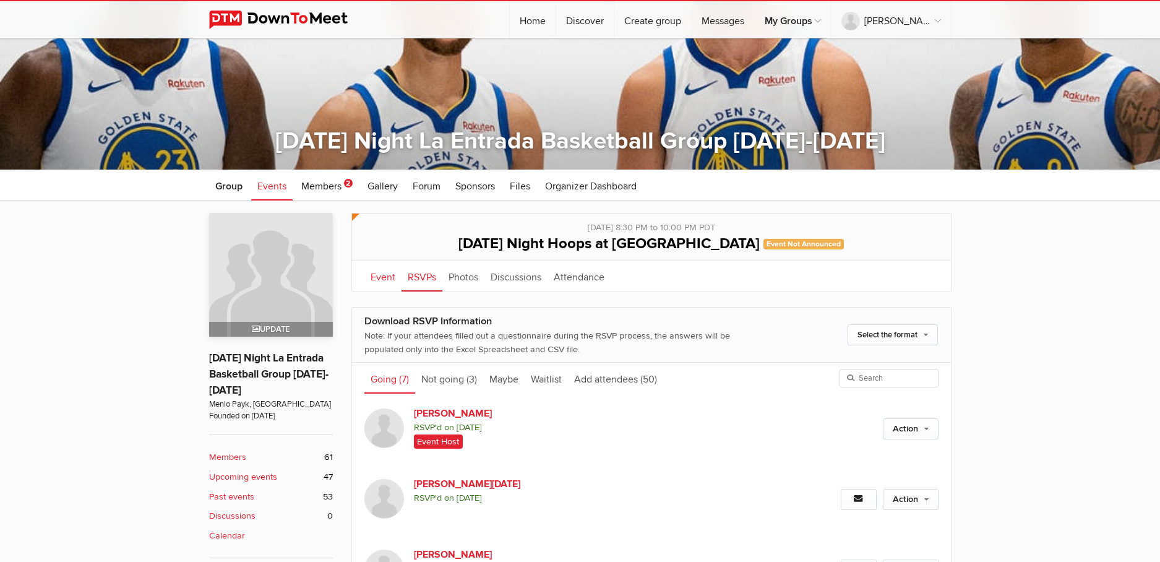
click at [375, 279] on link "Event" at bounding box center [382, 276] width 37 height 31
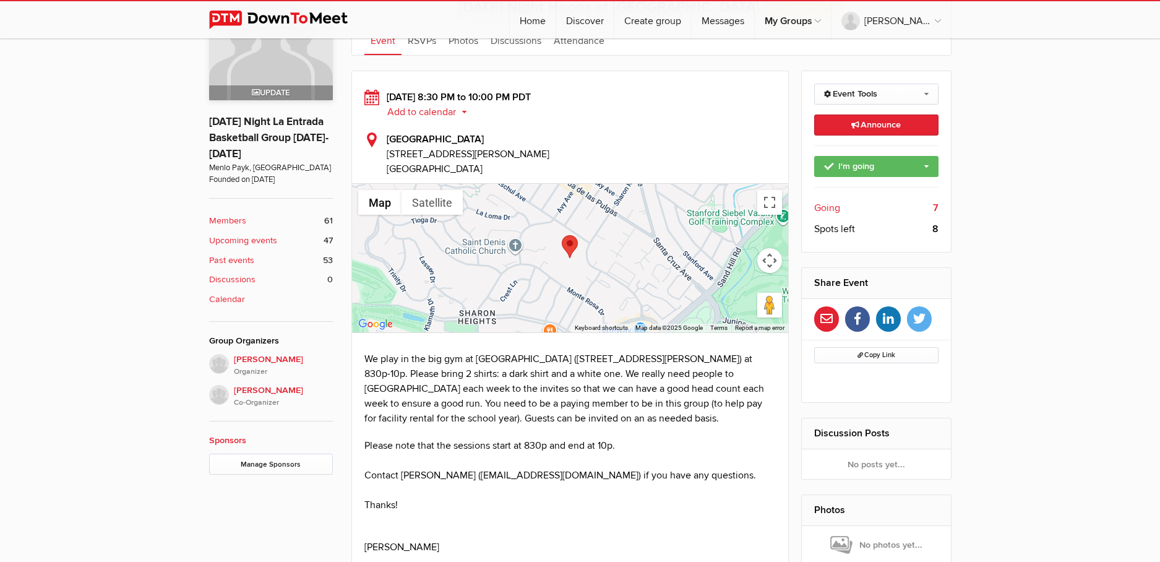
scroll to position [300, 0]
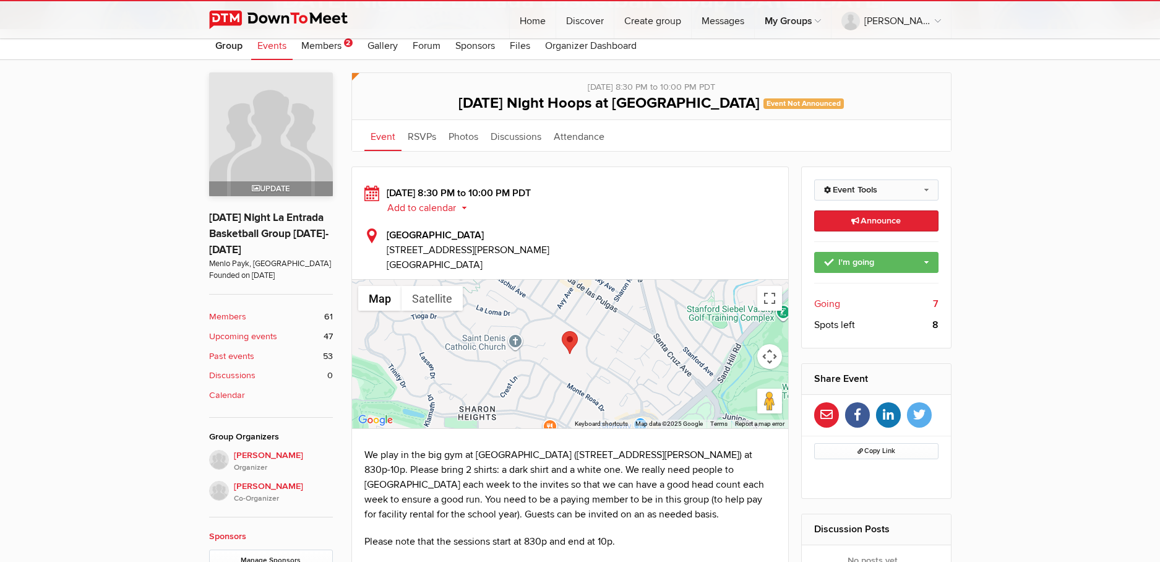
click at [877, 191] on link "Event Tools" at bounding box center [876, 189] width 124 height 21
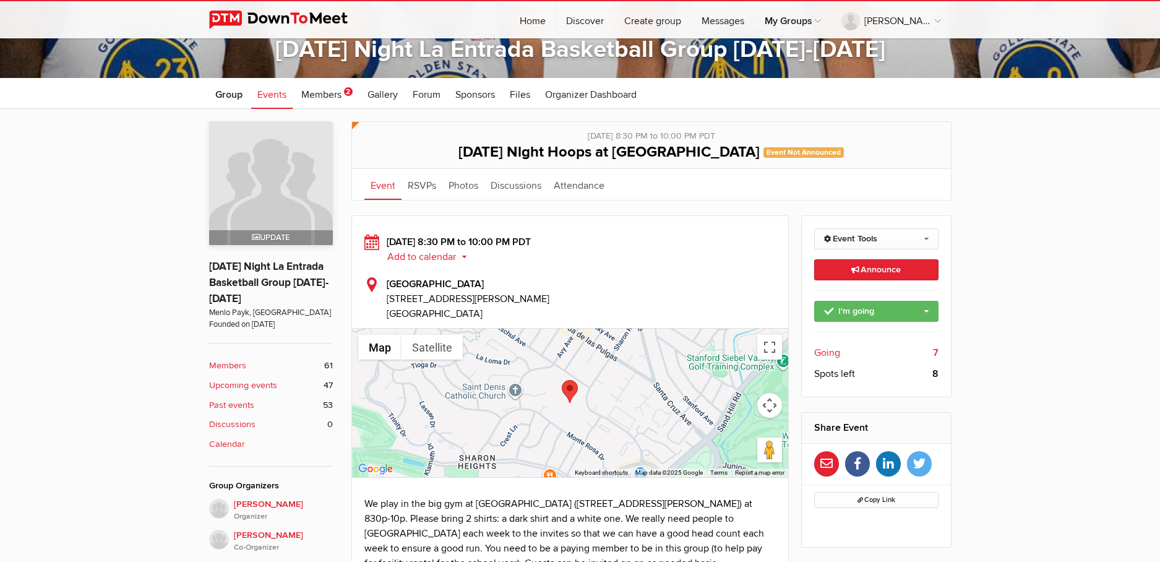
scroll to position [340, 0]
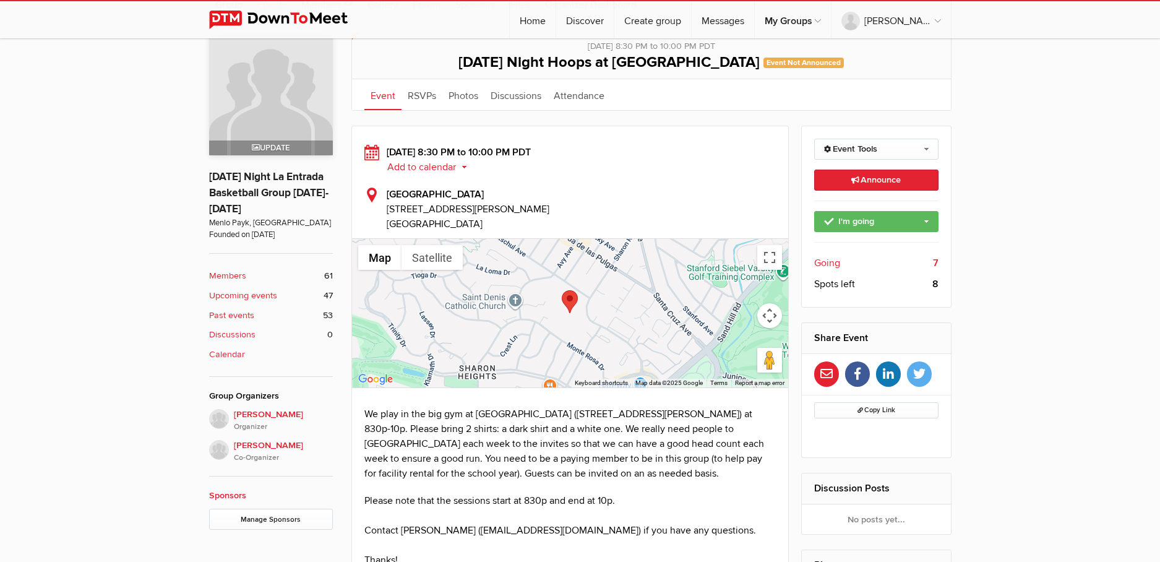
click at [831, 264] on span "Going" at bounding box center [827, 263] width 26 height 15
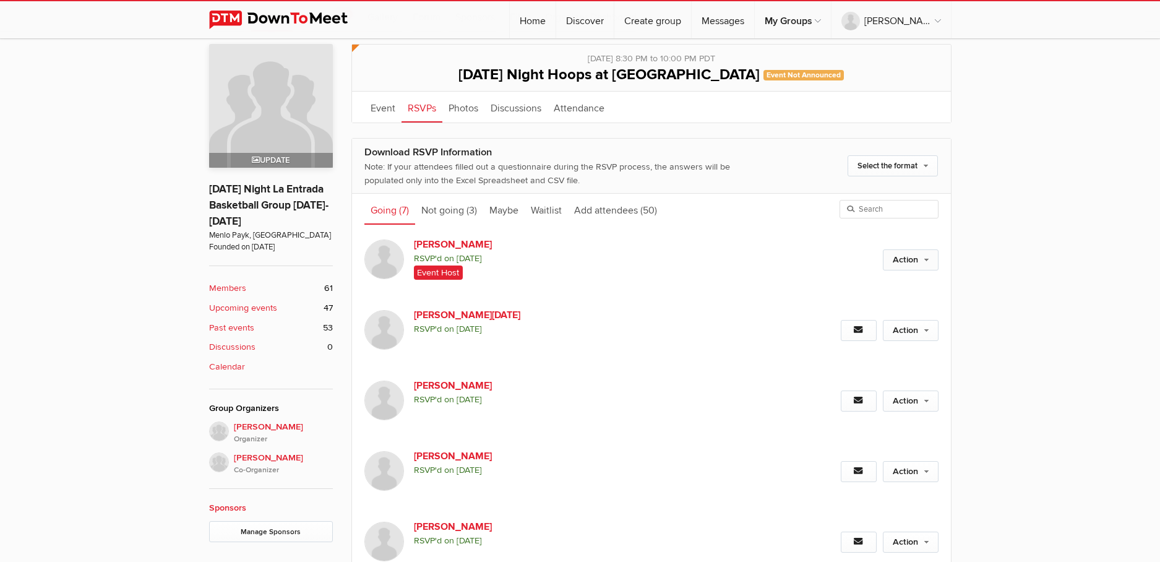
click at [911, 270] on link "Action" at bounding box center [911, 259] width 56 height 21
click at [103, 351] on div "Event is visible to members only This event is listed for members only; only me…" at bounding box center [580, 402] width 1160 height 740
